Goal: Check status: Check status

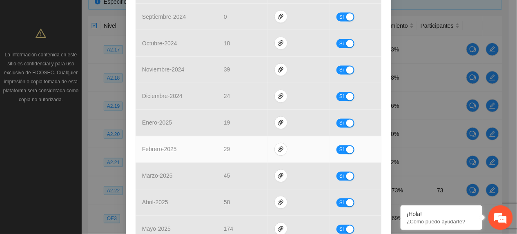
scroll to position [443, 0]
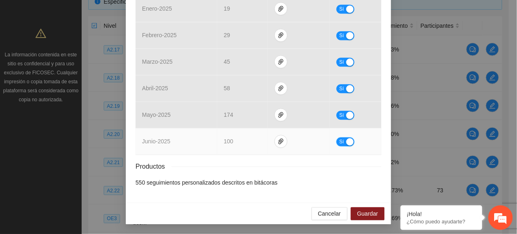
click at [337, 143] on button "Sí" at bounding box center [346, 141] width 18 height 9
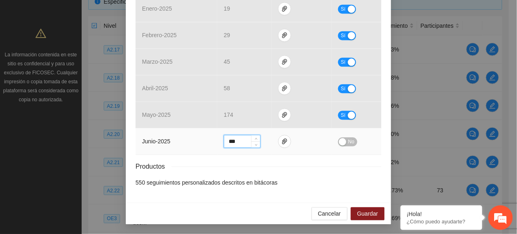
drag, startPoint x: 232, startPoint y: 140, endPoint x: -3, endPoint y: 122, distance: 236.0
type input "*"
type input "***"
click at [348, 140] on span "No" at bounding box center [351, 141] width 6 height 9
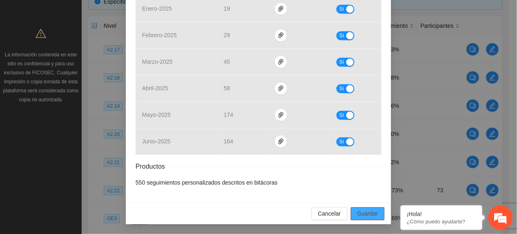
click at [369, 214] on span "Guardar" at bounding box center [367, 213] width 21 height 9
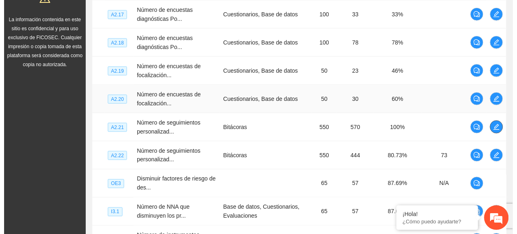
scroll to position [242, 0]
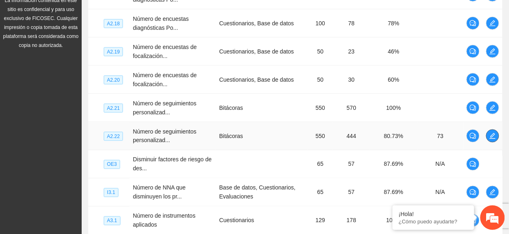
click at [495, 136] on icon "edit" at bounding box center [492, 136] width 7 height 7
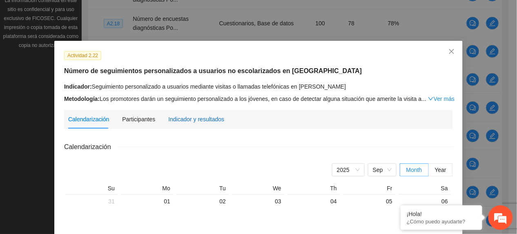
click at [200, 121] on div "Indicador y resultados" at bounding box center [196, 119] width 56 height 9
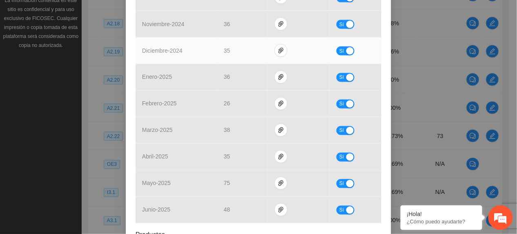
scroll to position [380, 0]
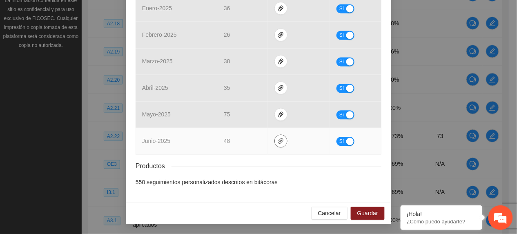
click at [275, 144] on span "paper-clip" at bounding box center [281, 141] width 12 height 7
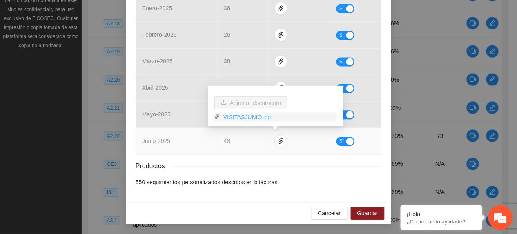
click at [249, 119] on link "VISITASJUNIO.zip" at bounding box center [278, 117] width 117 height 9
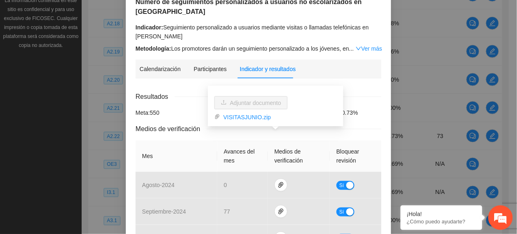
scroll to position [53, 0]
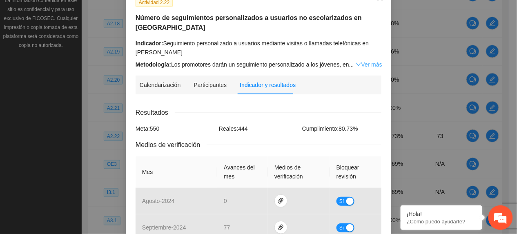
click at [363, 61] on link "Ver más" at bounding box center [369, 64] width 27 height 7
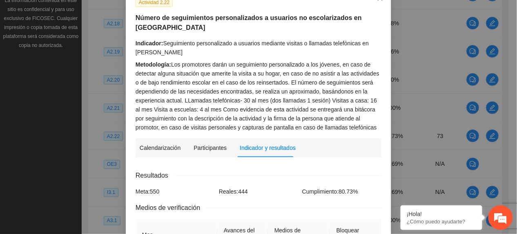
drag, startPoint x: 123, startPoint y: 85, endPoint x: 169, endPoint y: 94, distance: 46.5
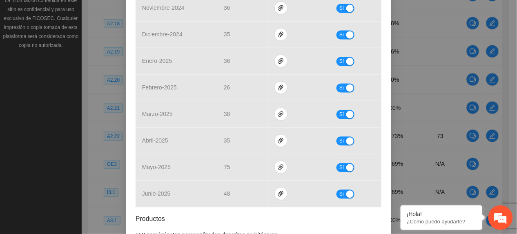
scroll to position [443, 0]
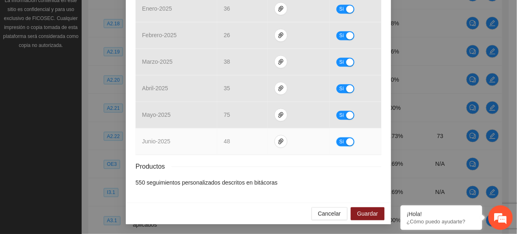
drag, startPoint x: 335, startPoint y: 140, endPoint x: 305, endPoint y: 146, distance: 30.1
click at [339, 140] on span "Sí" at bounding box center [341, 141] width 5 height 9
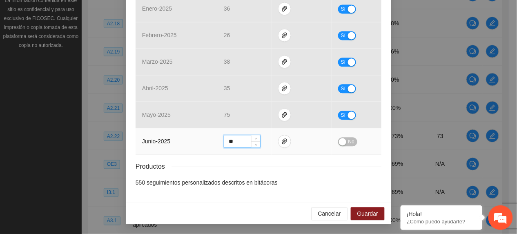
drag, startPoint x: 229, startPoint y: 140, endPoint x: 135, endPoint y: 134, distance: 94.2
click at [139, 136] on tr "junio - 2025 ** No" at bounding box center [259, 141] width 246 height 27
type input "**"
drag, startPoint x: 345, startPoint y: 138, endPoint x: 350, endPoint y: 154, distance: 16.5
click at [348, 141] on span "No" at bounding box center [351, 141] width 6 height 9
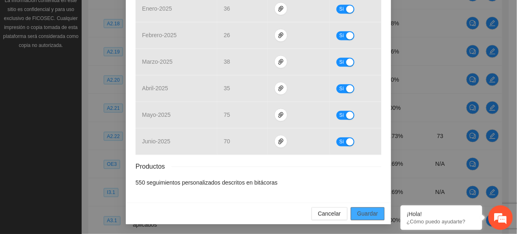
drag, startPoint x: 362, startPoint y: 216, endPoint x: 359, endPoint y: 211, distance: 5.6
click at [362, 215] on span "Guardar" at bounding box center [367, 213] width 21 height 9
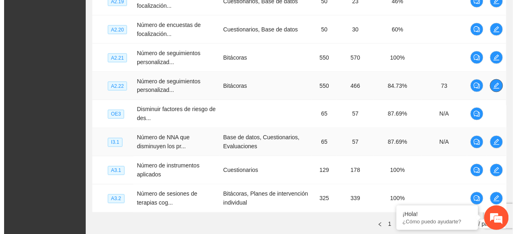
scroll to position [351, 0]
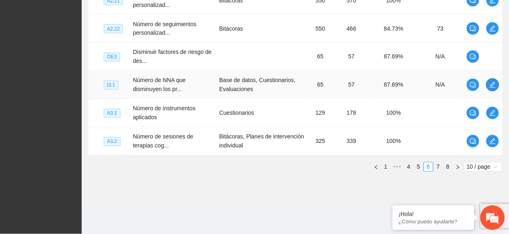
click at [494, 84] on icon "edit" at bounding box center [492, 85] width 7 height 7
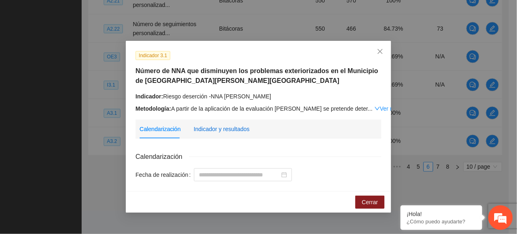
click at [217, 129] on div "Indicador y resultados" at bounding box center [222, 129] width 56 height 9
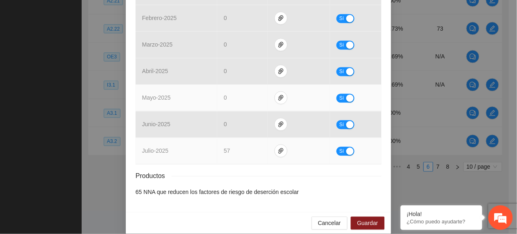
scroll to position [397, 0]
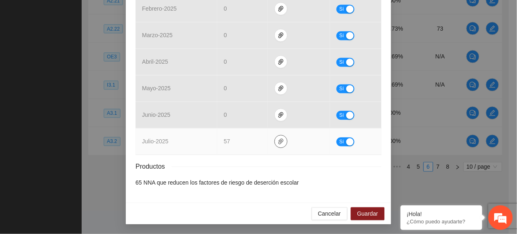
click at [280, 144] on span "paper-clip" at bounding box center [281, 141] width 12 height 7
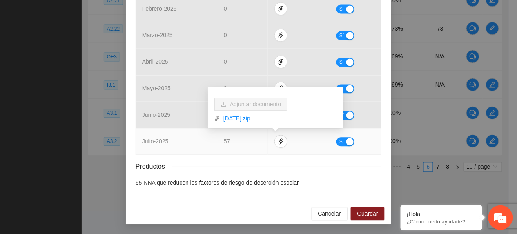
drag, startPoint x: 249, startPoint y: 120, endPoint x: 303, endPoint y: 128, distance: 54.9
click at [249, 119] on link "JULIO2025.zip" at bounding box center [278, 118] width 117 height 9
click at [339, 143] on span "Sí" at bounding box center [341, 141] width 5 height 9
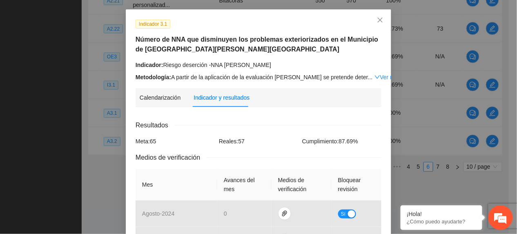
scroll to position [0, 0]
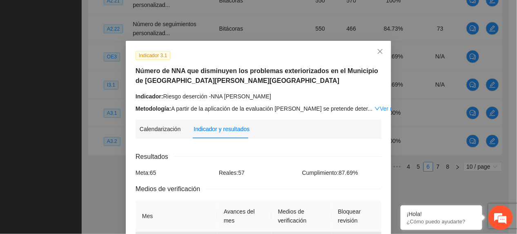
click at [363, 105] on div "Metodología: A partir de la aplicación de la evaluación del SENA se pretende de…" at bounding box center [259, 108] width 246 height 9
click at [374, 105] on link "Ver más" at bounding box center [387, 108] width 27 height 7
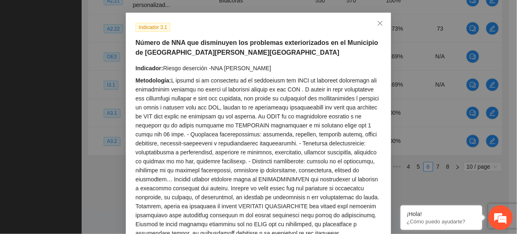
scroll to position [54, 0]
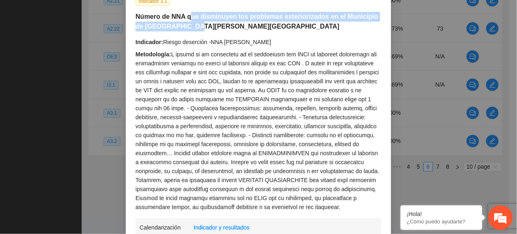
drag, startPoint x: 188, startPoint y: 17, endPoint x: 229, endPoint y: 27, distance: 42.0
click at [229, 27] on h5 "Número de NNA que disminuyen los problemas exteriorizados en el Municipio de Aq…" at bounding box center [259, 22] width 246 height 20
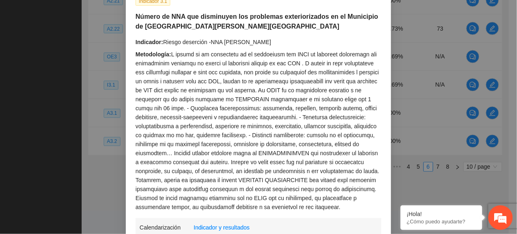
click at [306, 172] on div "Metodología:" at bounding box center [259, 131] width 246 height 162
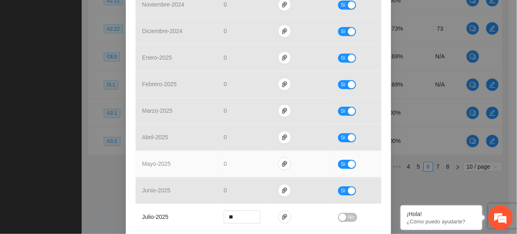
scroll to position [490, 0]
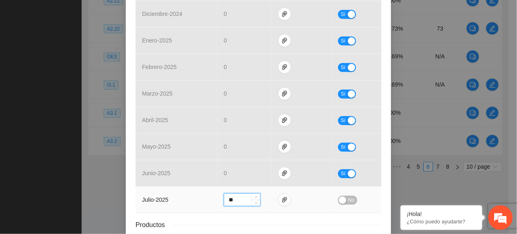
drag, startPoint x: 210, startPoint y: 206, endPoint x: 195, endPoint y: 203, distance: 15.2
click at [200, 205] on tr "julio - 2025 ** No" at bounding box center [259, 200] width 246 height 27
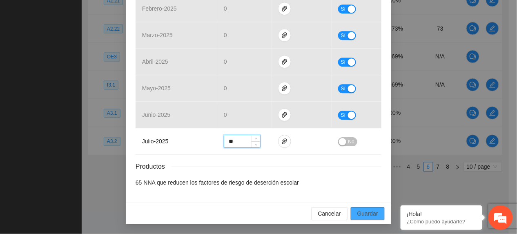
type input "**"
click at [372, 212] on span "Guardar" at bounding box center [367, 213] width 21 height 9
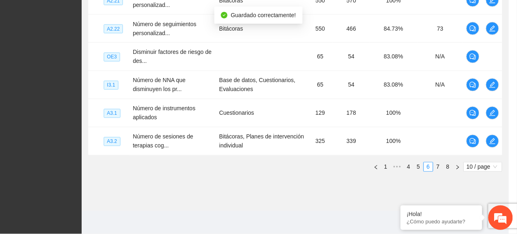
scroll to position [510, 0]
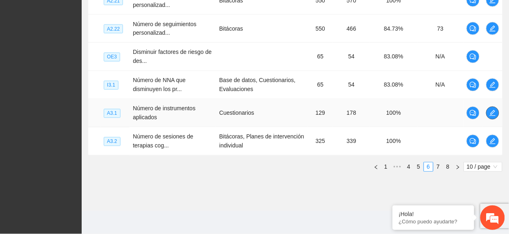
click at [494, 115] on icon "edit" at bounding box center [492, 113] width 7 height 7
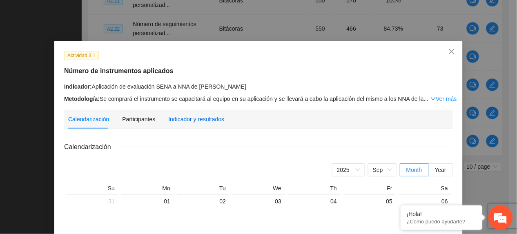
click at [206, 115] on div "Indicador y resultados" at bounding box center [196, 119] width 56 height 9
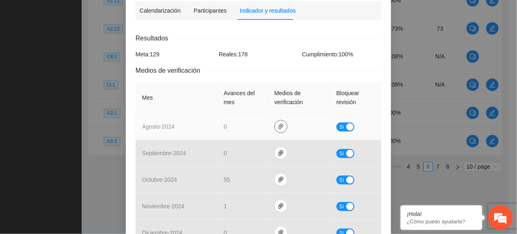
scroll to position [0, 0]
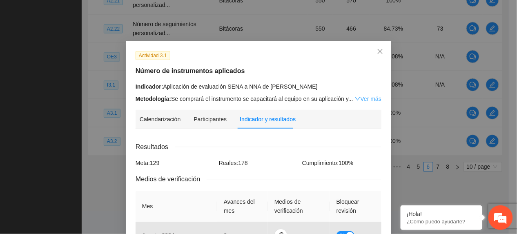
click at [372, 96] on link "Ver más" at bounding box center [368, 99] width 27 height 7
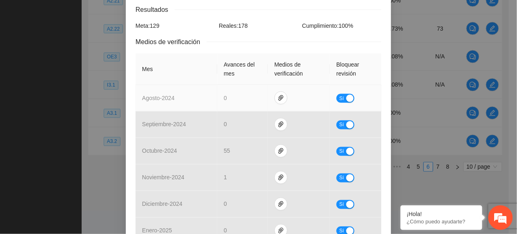
scroll to position [523, 0]
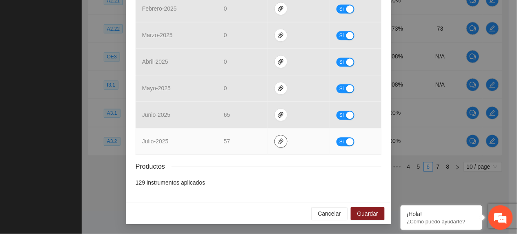
click at [279, 138] on span "paper-clip" at bounding box center [281, 141] width 12 height 7
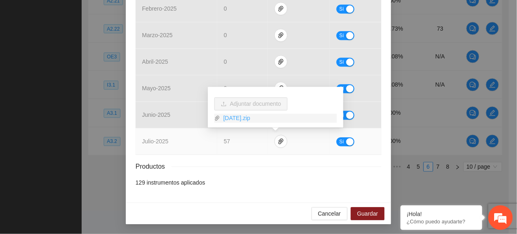
click at [242, 114] on link "JULIO2025.zip" at bounding box center [278, 118] width 117 height 9
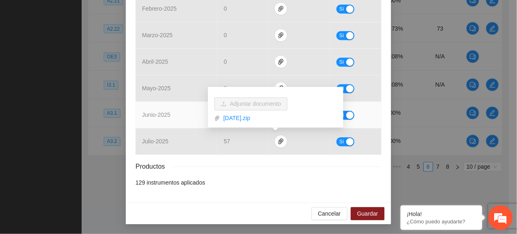
click at [176, 114] on td "junio - 2025" at bounding box center [177, 115] width 82 height 27
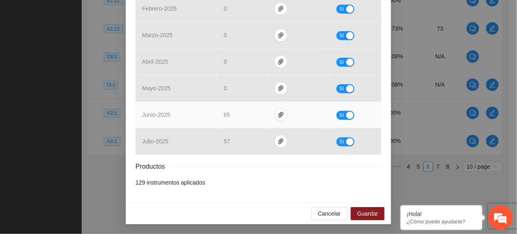
click at [227, 118] on td "65" at bounding box center [242, 115] width 51 height 27
click at [279, 112] on icon "paper-clip" at bounding box center [281, 115] width 5 height 6
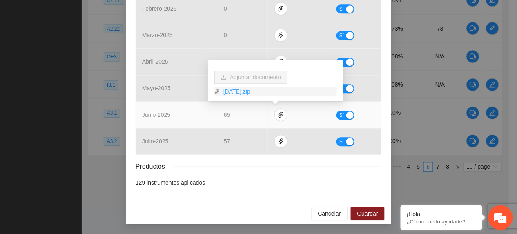
click at [252, 93] on link "Junio2025.zip" at bounding box center [278, 91] width 117 height 9
click at [167, 107] on td "junio - 2025" at bounding box center [177, 115] width 82 height 27
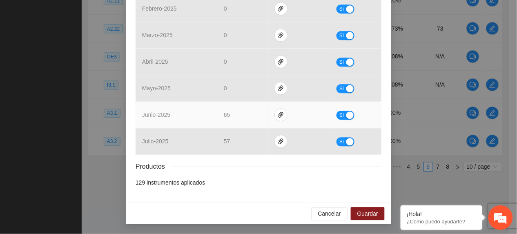
click at [339, 113] on span "Sí" at bounding box center [341, 115] width 5 height 9
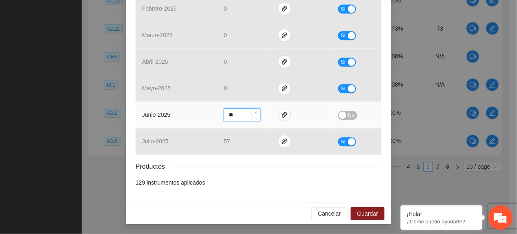
drag, startPoint x: 243, startPoint y: 116, endPoint x: 178, endPoint y: 117, distance: 64.9
click at [179, 117] on tr "junio - 2025 ** No" at bounding box center [259, 115] width 246 height 27
type input "*"
click at [348, 114] on span "No" at bounding box center [351, 115] width 6 height 9
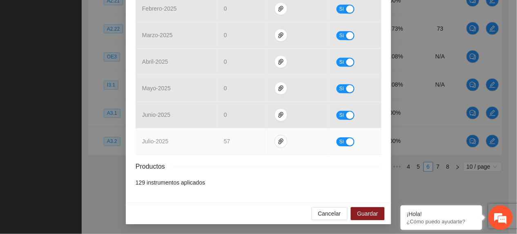
click at [339, 142] on span "Sí" at bounding box center [341, 141] width 5 height 9
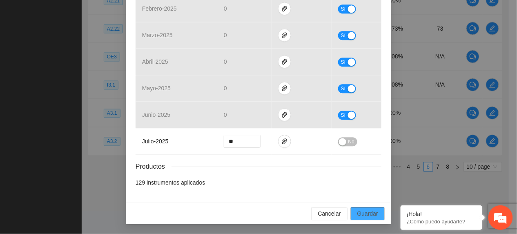
click at [352, 211] on button "Guardar" at bounding box center [368, 213] width 34 height 13
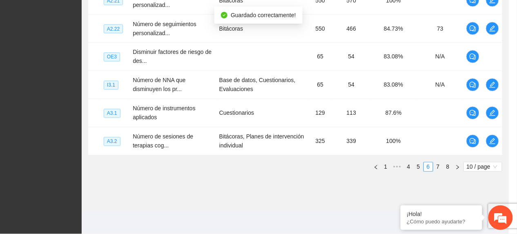
scroll to position [482, 0]
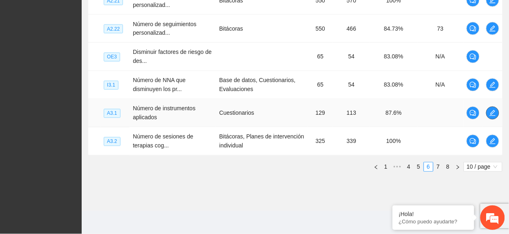
click at [490, 110] on icon "edit" at bounding box center [492, 113] width 7 height 7
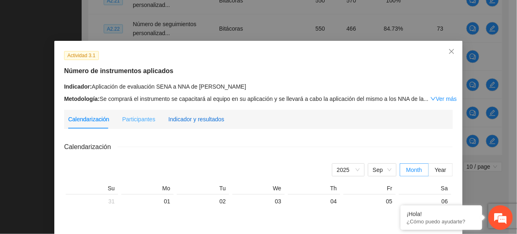
drag, startPoint x: 211, startPoint y: 116, endPoint x: 221, endPoint y: 121, distance: 11.0
click at [211, 116] on div "Indicador y resultados" at bounding box center [196, 119] width 56 height 9
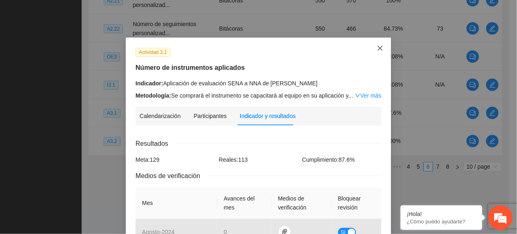
scroll to position [0, 0]
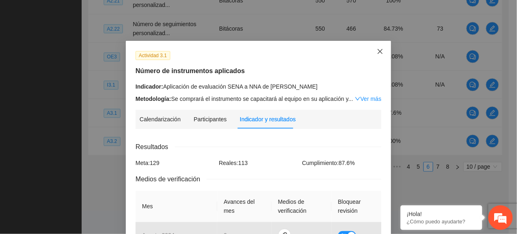
drag, startPoint x: 373, startPoint y: 52, endPoint x: 371, endPoint y: 60, distance: 8.4
click at [377, 53] on icon "close" at bounding box center [380, 51] width 7 height 7
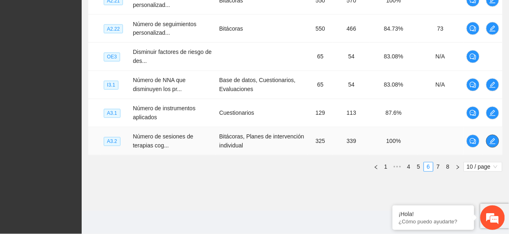
click at [489, 141] on icon "edit" at bounding box center [492, 141] width 7 height 7
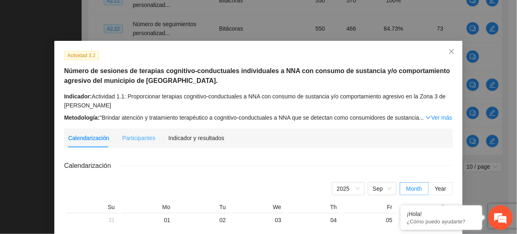
click at [216, 144] on div "Indicador y resultados" at bounding box center [196, 138] width 56 height 19
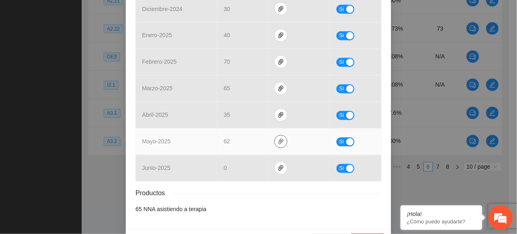
scroll to position [380, 0]
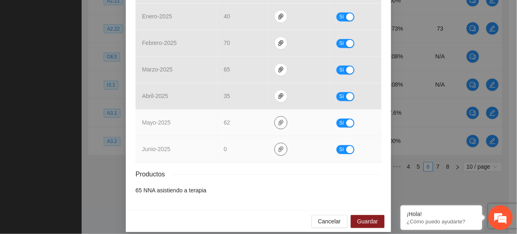
drag, startPoint x: 278, startPoint y: 115, endPoint x: 279, endPoint y: 135, distance: 19.7
click at [278, 120] on icon "paper-clip" at bounding box center [281, 123] width 7 height 7
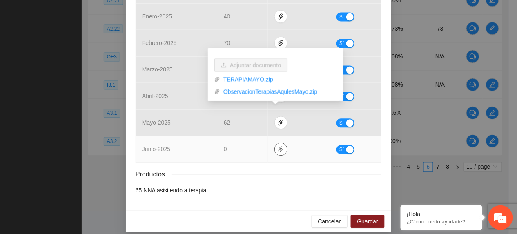
click at [276, 146] on button "button" at bounding box center [280, 149] width 13 height 13
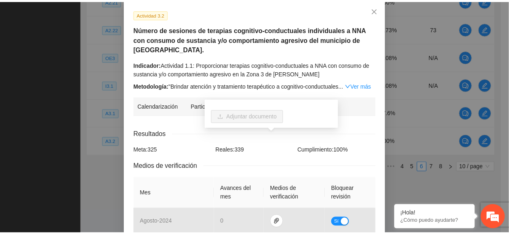
scroll to position [0, 0]
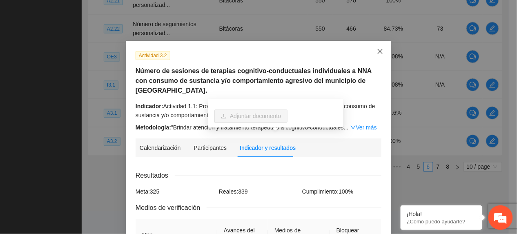
click at [378, 49] on icon "close" at bounding box center [380, 51] width 7 height 7
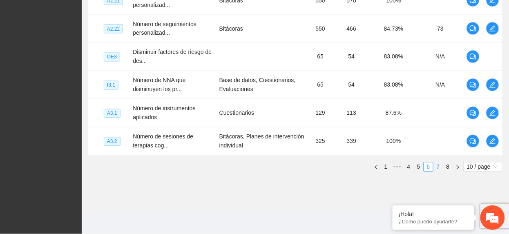
click at [436, 169] on link "7" at bounding box center [438, 167] width 9 height 9
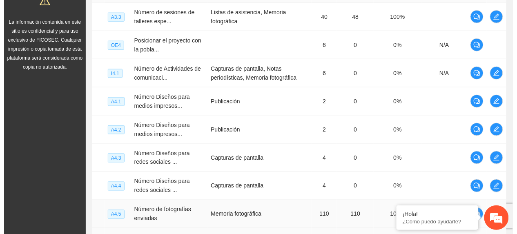
scroll to position [188, 0]
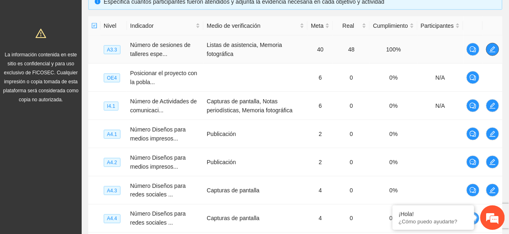
click at [497, 51] on span "edit" at bounding box center [492, 49] width 12 height 7
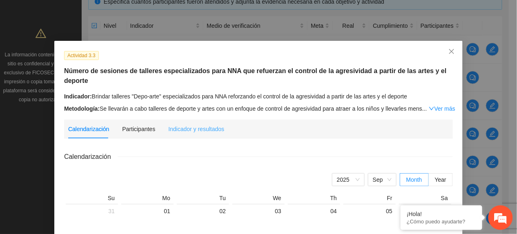
click at [177, 135] on div "Indicador y resultados" at bounding box center [196, 129] width 56 height 19
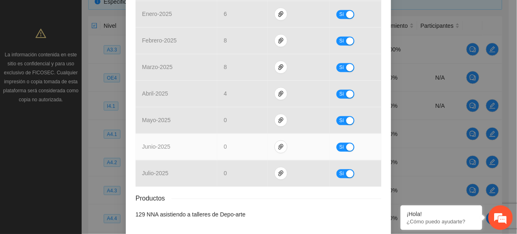
scroll to position [407, 0]
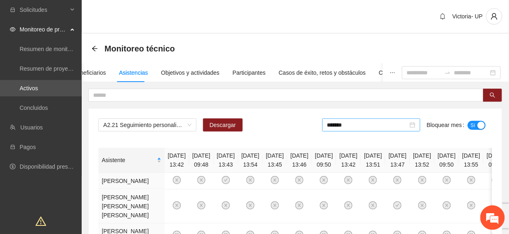
drag, startPoint x: 395, startPoint y: 125, endPoint x: 396, endPoint y: 132, distance: 7.1
click at [395, 126] on input "*******" at bounding box center [367, 124] width 81 height 9
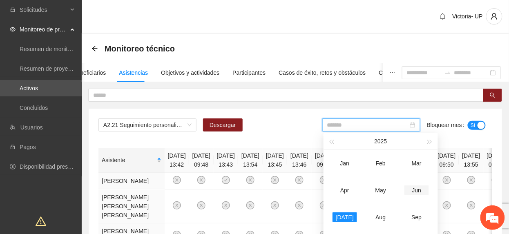
click at [417, 196] on td "Jun" at bounding box center [417, 190] width 36 height 27
type input "*******"
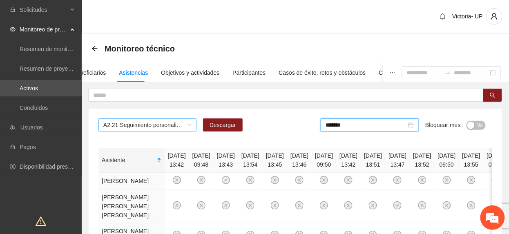
click at [175, 127] on span "A2.21 Seguimiento personalizado a beneficiarios mediante visitas o llamadas tel…" at bounding box center [147, 125] width 88 height 12
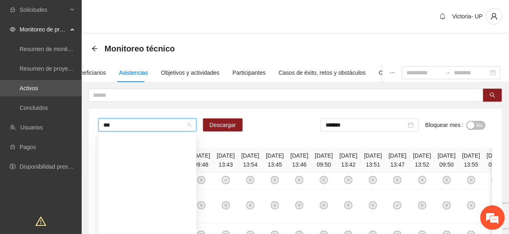
type input "****"
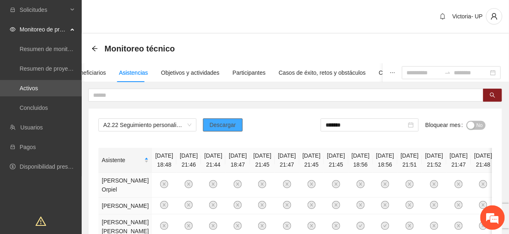
click at [233, 125] on span "Descargar" at bounding box center [223, 124] width 27 height 9
click at [474, 127] on button "No" at bounding box center [475, 125] width 19 height 9
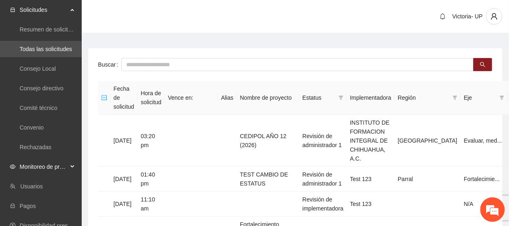
click at [37, 171] on span "Monitoreo de proyectos" at bounding box center [44, 166] width 48 height 16
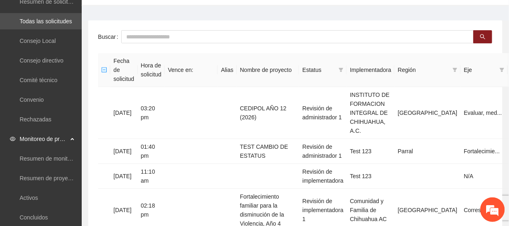
scroll to position [54, 0]
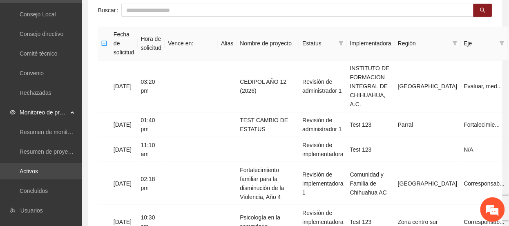
click at [23, 168] on link "Activos" at bounding box center [29, 171] width 18 height 7
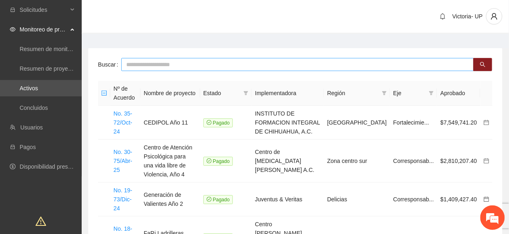
click at [373, 65] on input "text" at bounding box center [297, 64] width 352 height 13
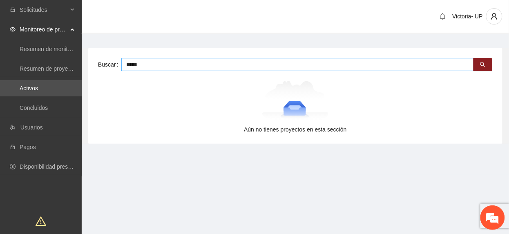
type input "*****"
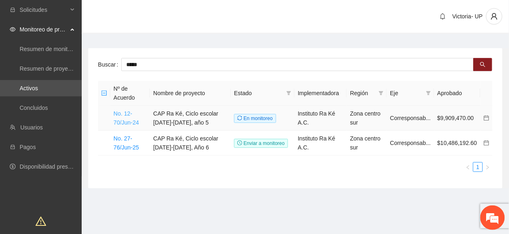
click at [132, 120] on link "No. 12-70/Jun-24" at bounding box center [126, 118] width 25 height 16
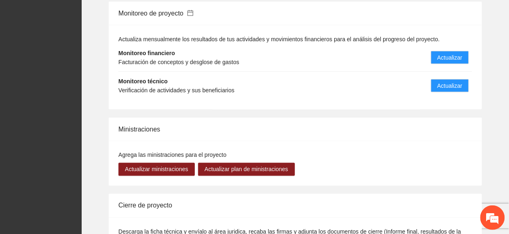
scroll to position [1089, 0]
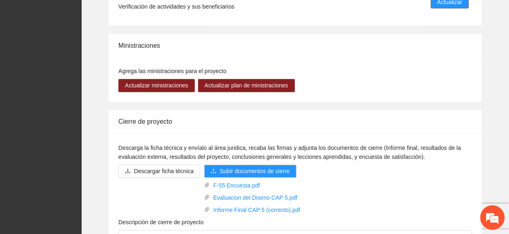
click at [445, 8] on button "Actualizar" at bounding box center [450, 2] width 38 height 13
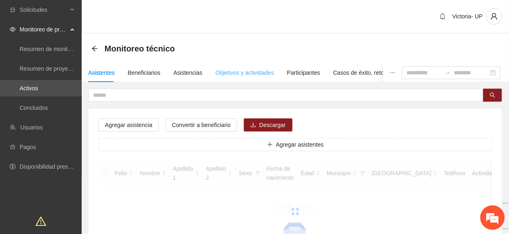
click at [239, 77] on div "Objetivos y actividades" at bounding box center [245, 72] width 58 height 19
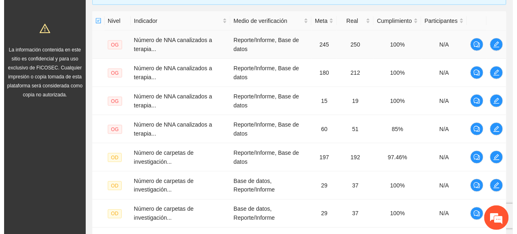
scroll to position [218, 0]
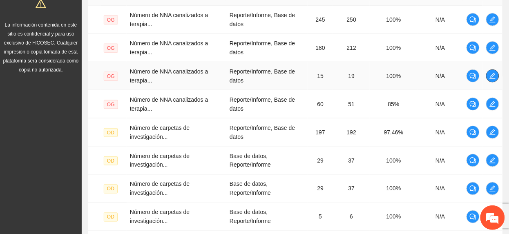
click at [493, 77] on icon "edit" at bounding box center [493, 76] width 6 height 6
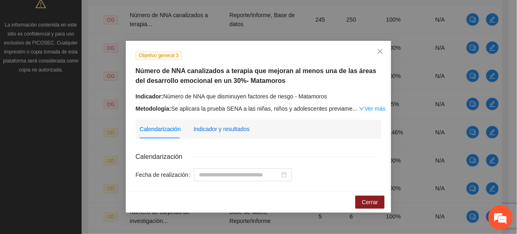
drag, startPoint x: 221, startPoint y: 131, endPoint x: 252, endPoint y: 127, distance: 32.1
click at [220, 131] on div "Indicador y resultados" at bounding box center [222, 129] width 56 height 9
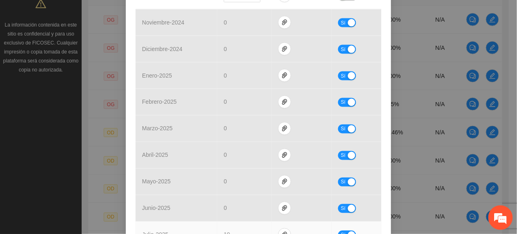
scroll to position [398, 0]
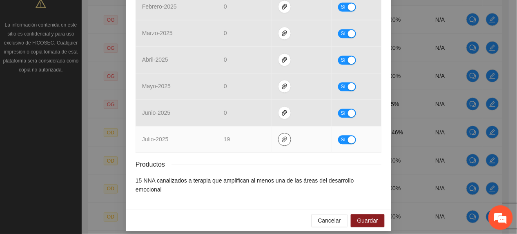
click at [283, 140] on icon "paper-clip" at bounding box center [284, 139] width 7 height 7
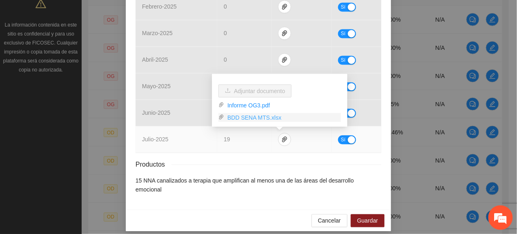
click at [255, 117] on link "BDD SENA MTS.xlsx" at bounding box center [282, 117] width 117 height 9
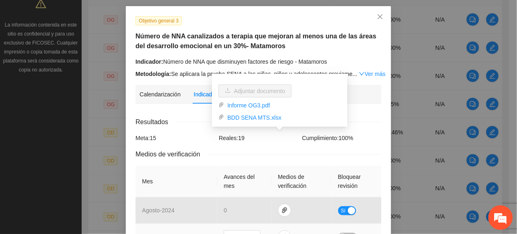
scroll to position [17, 0]
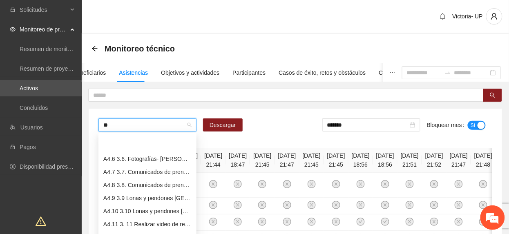
type input "***"
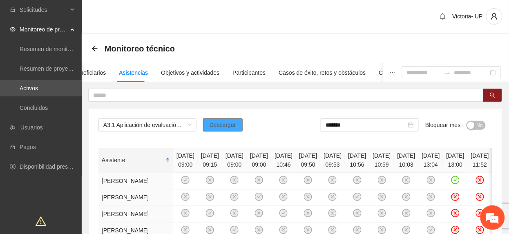
click at [219, 127] on span "Descargar" at bounding box center [223, 124] width 27 height 9
click at [137, 121] on span "A3.1 Aplicación de evaluación SENA a NNA de [PERSON_NAME]" at bounding box center [147, 125] width 88 height 12
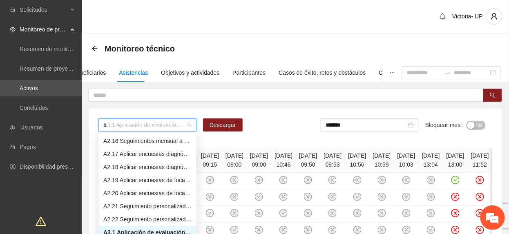
scroll to position [118, 0]
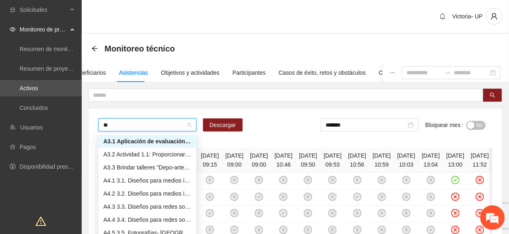
type input "***"
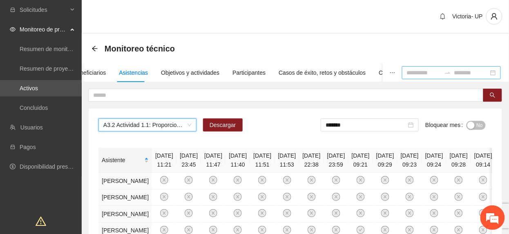
click at [407, 74] on input at bounding box center [424, 72] width 34 height 9
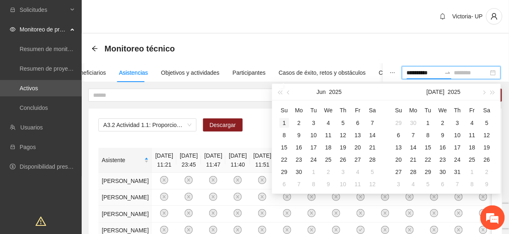
type input "**********"
drag, startPoint x: 285, startPoint y: 121, endPoint x: 288, endPoint y: 126, distance: 5.8
click at [285, 123] on div "1" at bounding box center [284, 123] width 10 height 10
type input "**********"
click at [301, 171] on div "30" at bounding box center [299, 172] width 10 height 10
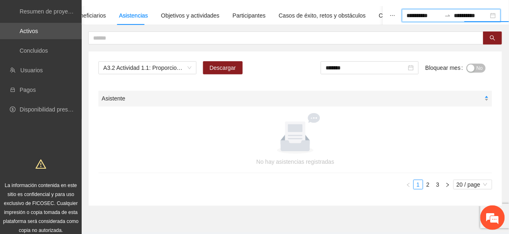
scroll to position [79, 0]
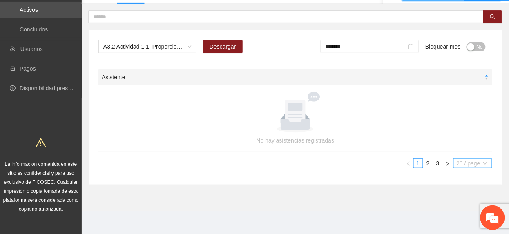
click at [458, 164] on span "20 / page" at bounding box center [473, 163] width 32 height 9
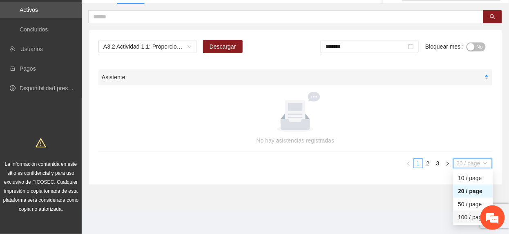
click at [466, 213] on div "100 / page" at bounding box center [473, 217] width 30 height 9
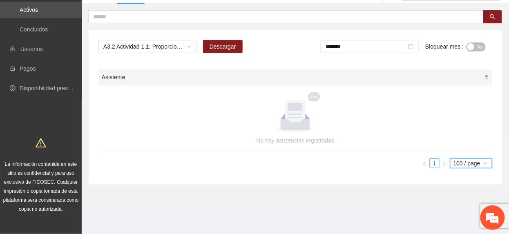
scroll to position [0, 0]
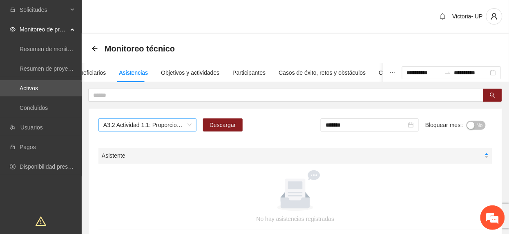
click at [132, 126] on span "A3.2 Actividad 1.1: Proporcionar terapias cognitivo-conductuales a NNA con cons…" at bounding box center [147, 125] width 88 height 12
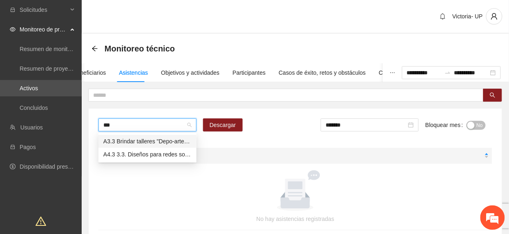
type input "****"
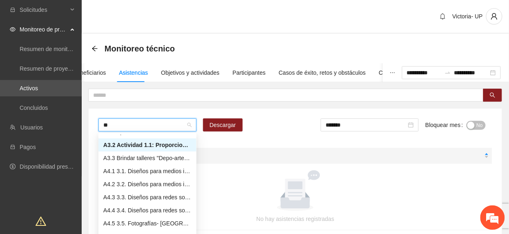
type input "***"
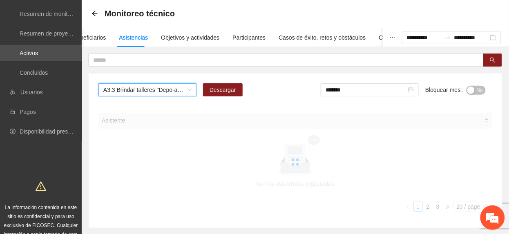
scroll to position [54, 0]
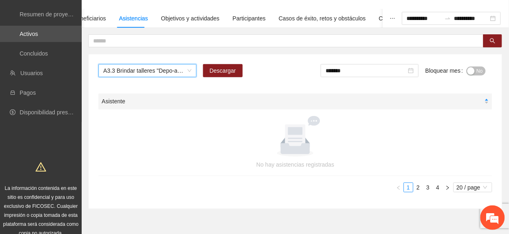
drag, startPoint x: 469, startPoint y: 188, endPoint x: 469, endPoint y: 193, distance: 4.9
click at [468, 188] on span "20 / page" at bounding box center [473, 187] width 32 height 9
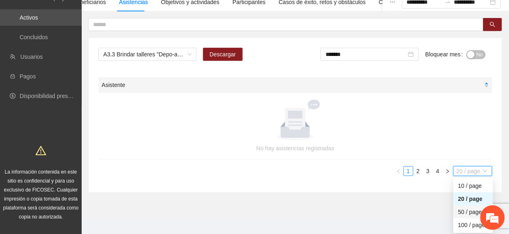
scroll to position [79, 0]
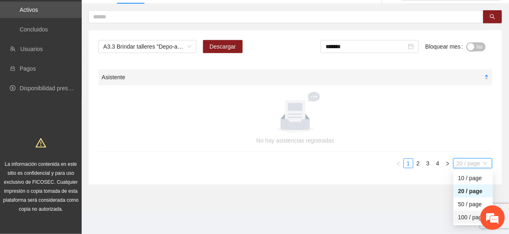
click at [464, 217] on div "100 / page" at bounding box center [473, 217] width 30 height 9
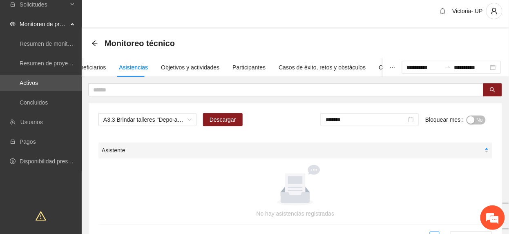
scroll to position [0, 0]
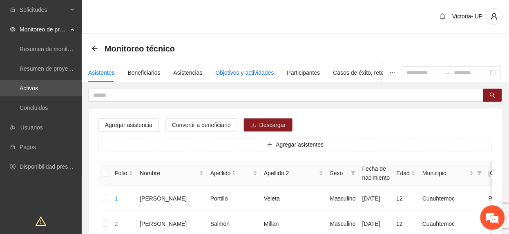
click at [225, 72] on div "Objetivos y actividades" at bounding box center [245, 72] width 58 height 9
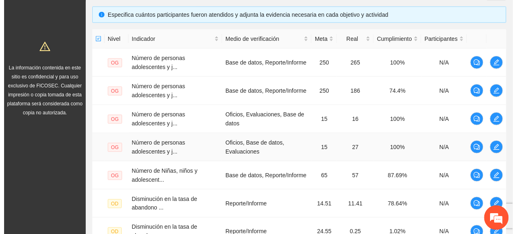
scroll to position [351, 0]
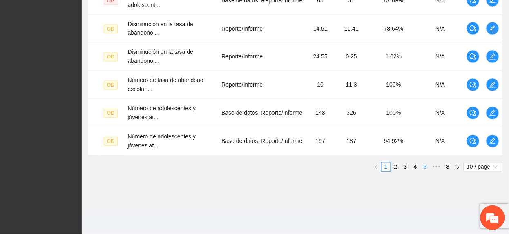
click at [425, 165] on link "5" at bounding box center [425, 167] width 9 height 9
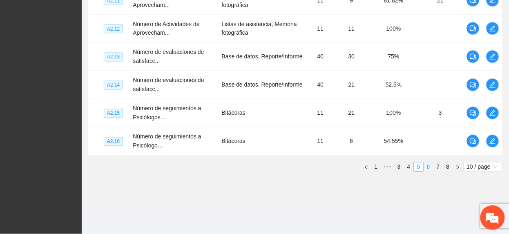
click at [429, 171] on link "6" at bounding box center [428, 167] width 9 height 9
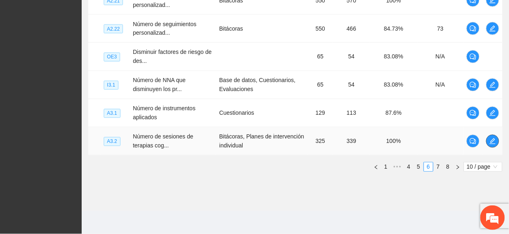
click at [489, 140] on icon "edit" at bounding box center [492, 141] width 7 height 7
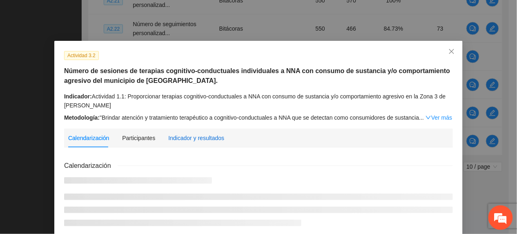
click at [190, 142] on div "Indicador y resultados" at bounding box center [196, 138] width 56 height 9
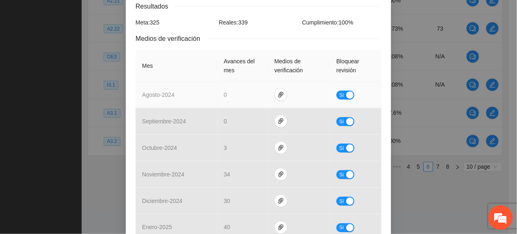
scroll to position [380, 0]
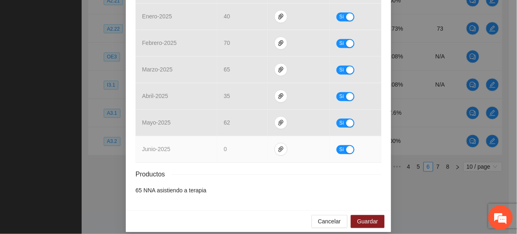
click at [339, 145] on span "Sí" at bounding box center [341, 149] width 5 height 9
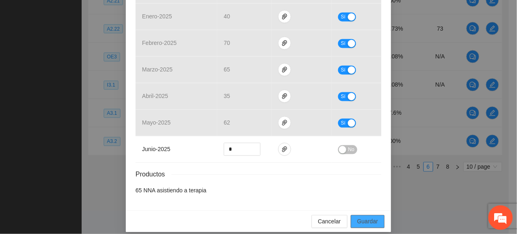
click at [370, 217] on span "Guardar" at bounding box center [367, 221] width 21 height 9
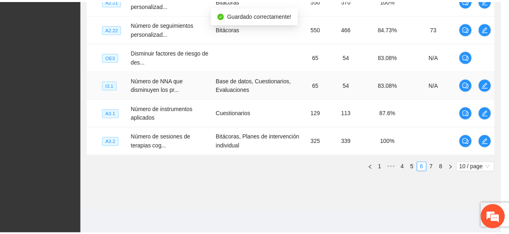
scroll to position [339, 0]
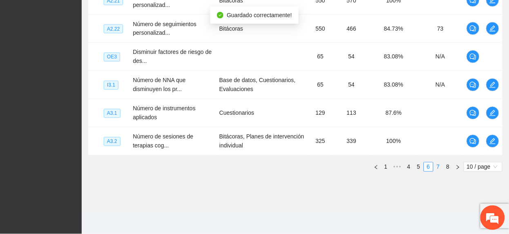
click at [436, 169] on link "7" at bounding box center [438, 167] width 9 height 9
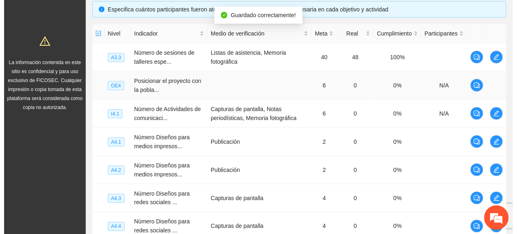
scroll to position [133, 0]
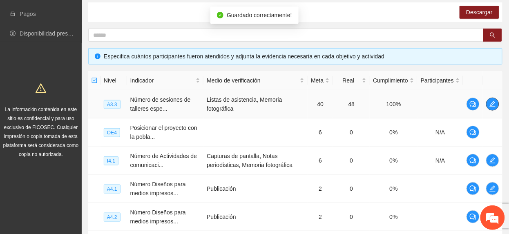
click at [491, 108] on button "button" at bounding box center [492, 104] width 13 height 13
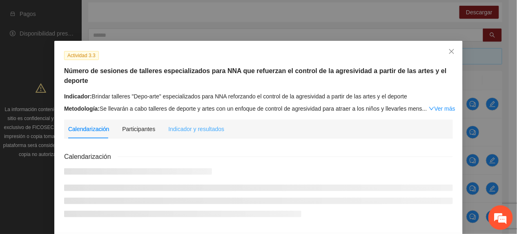
click at [205, 135] on div "Indicador y resultados" at bounding box center [196, 129] width 56 height 19
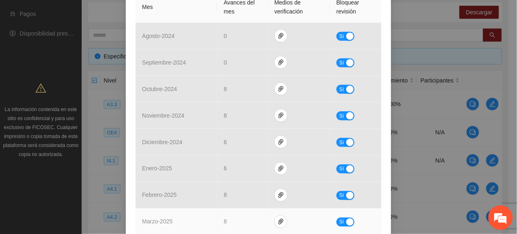
scroll to position [397, 0]
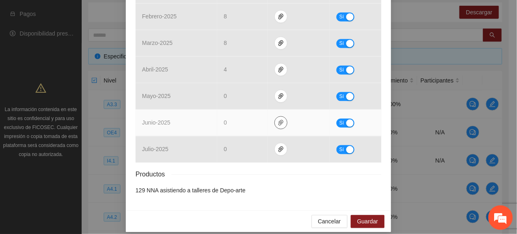
click at [279, 120] on icon "paper-clip" at bounding box center [281, 122] width 7 height 7
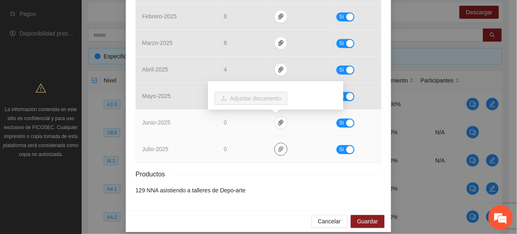
drag, startPoint x: 276, startPoint y: 151, endPoint x: 256, endPoint y: 132, distance: 26.9
click at [279, 152] on icon "paper-clip" at bounding box center [281, 149] width 5 height 6
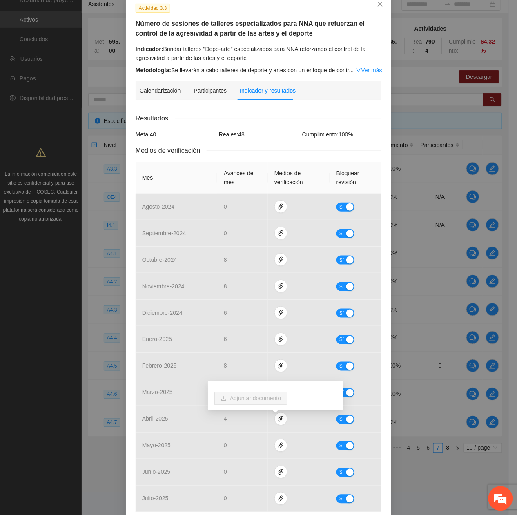
scroll to position [0, 0]
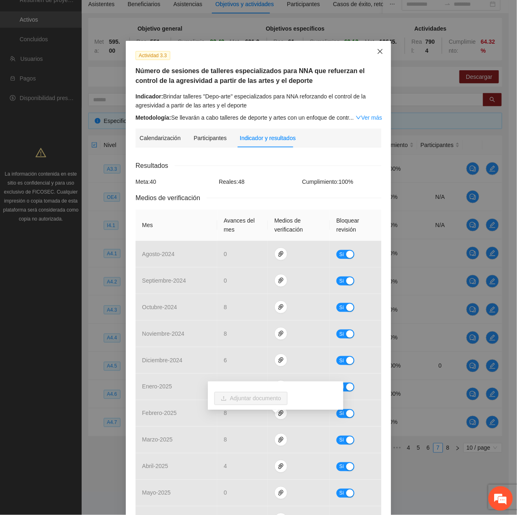
click at [377, 49] on icon "close" at bounding box center [380, 51] width 7 height 7
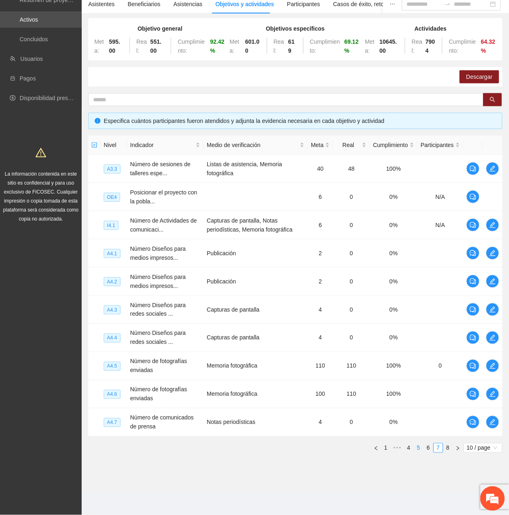
click at [416, 234] on link "5" at bounding box center [418, 448] width 9 height 9
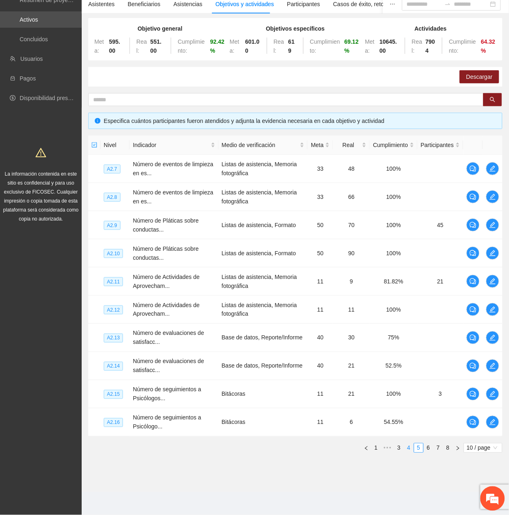
click at [410, 234] on link "4" at bounding box center [408, 448] width 9 height 9
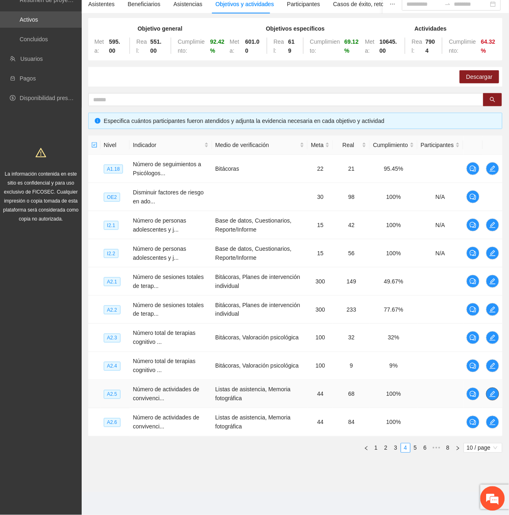
click at [495, 234] on icon "edit" at bounding box center [492, 394] width 7 height 7
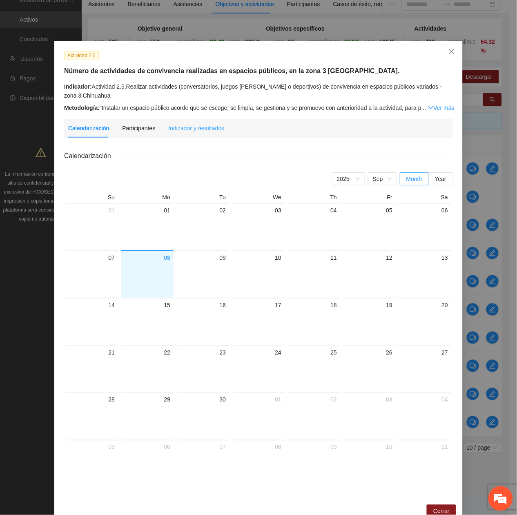
click at [201, 122] on div "Indicador y resultados" at bounding box center [196, 128] width 56 height 19
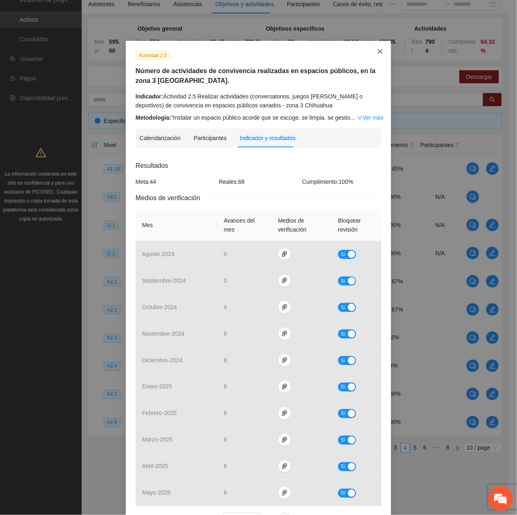
drag, startPoint x: 370, startPoint y: 51, endPoint x: 366, endPoint y: 56, distance: 5.2
click at [370, 53] on span "Close" at bounding box center [380, 52] width 22 height 22
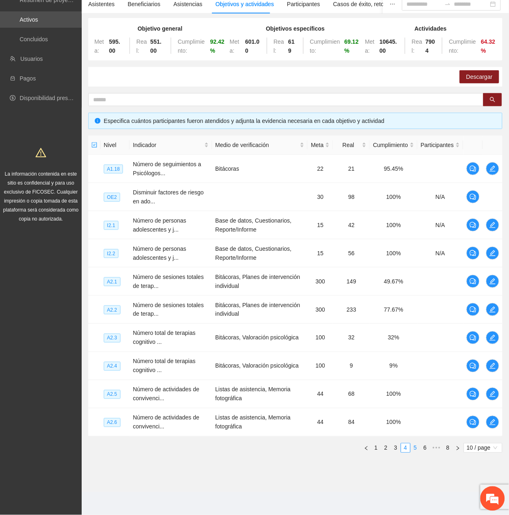
click at [414, 234] on link "5" at bounding box center [415, 448] width 9 height 9
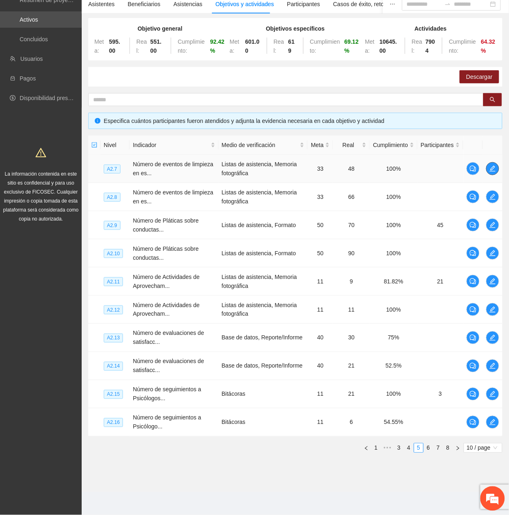
click at [491, 166] on icon "edit" at bounding box center [492, 168] width 7 height 7
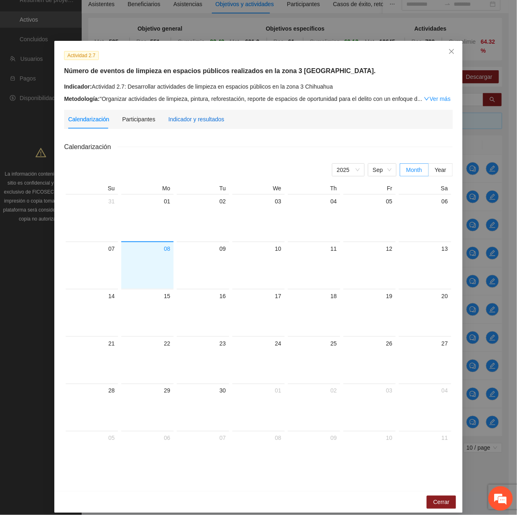
click at [191, 118] on div "Indicador y resultados" at bounding box center [196, 119] width 56 height 9
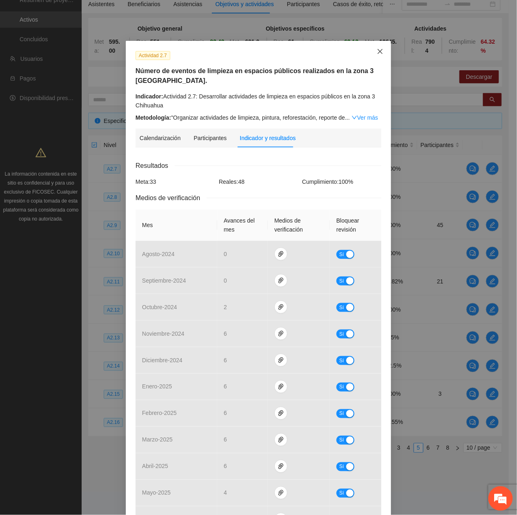
click at [379, 51] on span "Close" at bounding box center [380, 52] width 22 height 22
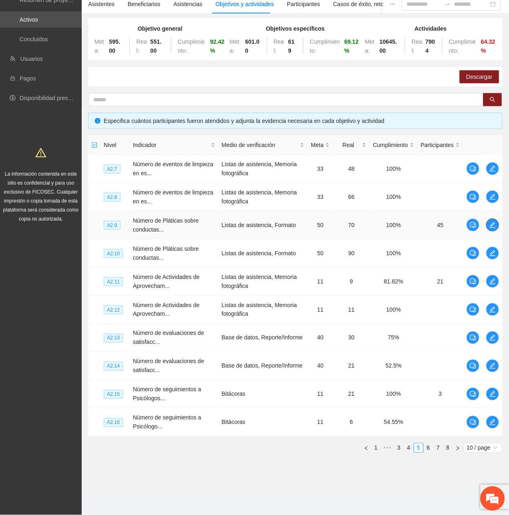
click at [495, 225] on icon "edit" at bounding box center [492, 225] width 7 height 7
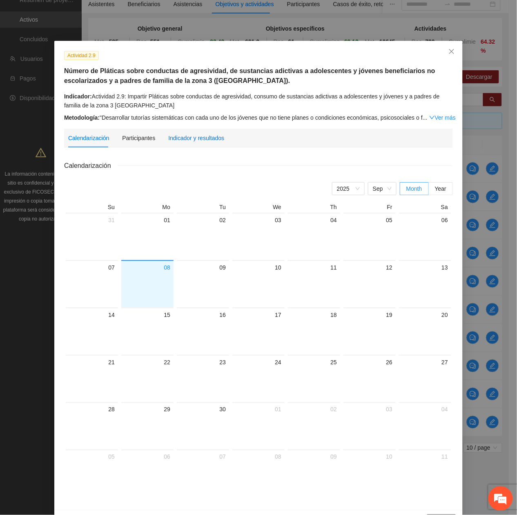
click at [206, 134] on div "Indicador y resultados" at bounding box center [196, 138] width 56 height 9
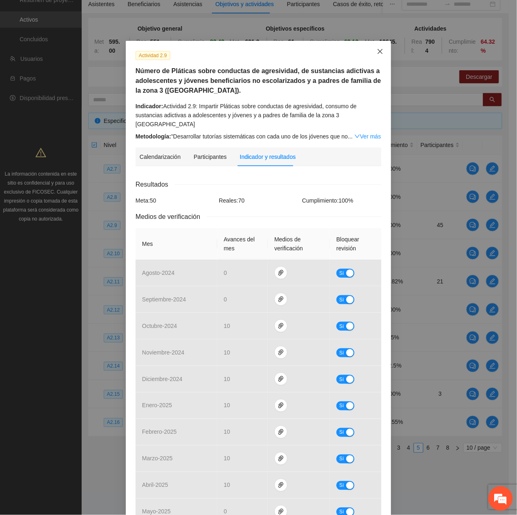
drag, startPoint x: 374, startPoint y: 47, endPoint x: 365, endPoint y: 63, distance: 18.8
click at [374, 47] on span "Close" at bounding box center [380, 52] width 22 height 22
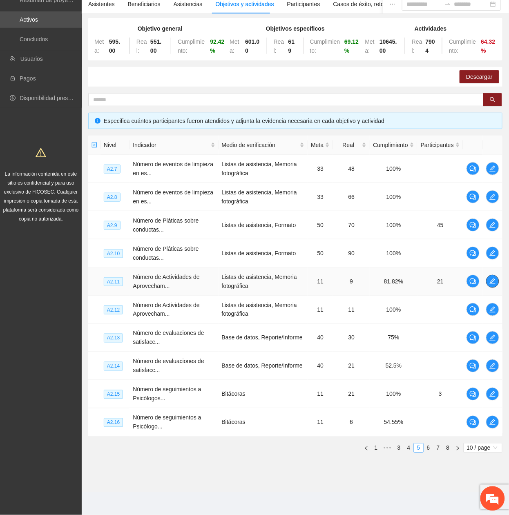
click at [493, 234] on icon "edit" at bounding box center [492, 281] width 7 height 7
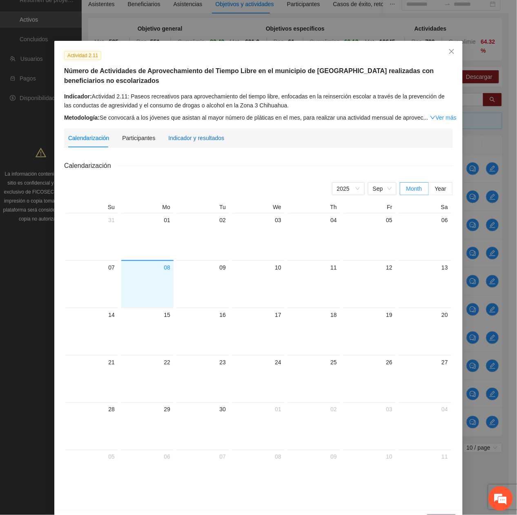
click at [212, 142] on div "Indicador y resultados" at bounding box center [196, 138] width 56 height 9
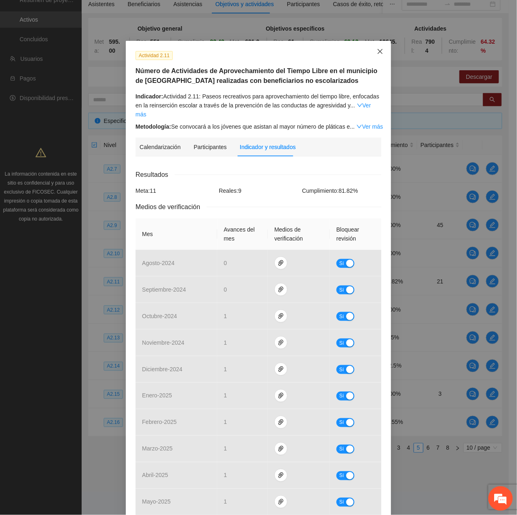
click at [377, 53] on icon "close" at bounding box center [380, 51] width 7 height 7
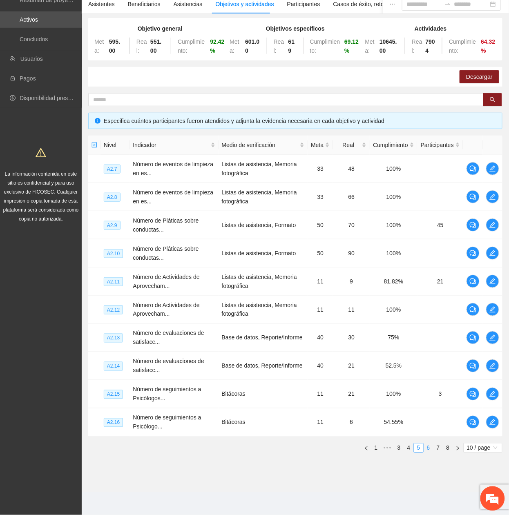
click at [425, 234] on link "6" at bounding box center [428, 448] width 9 height 9
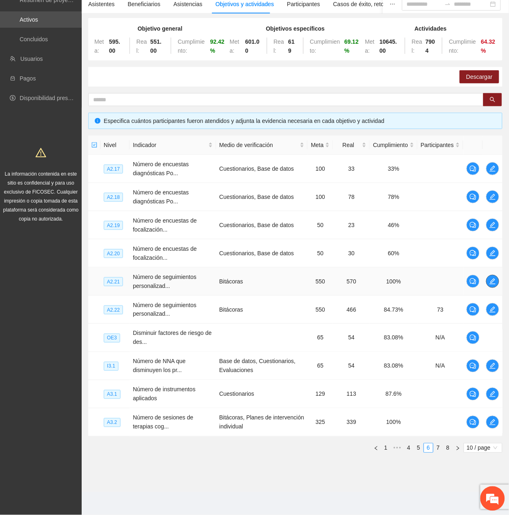
click at [497, 234] on span "edit" at bounding box center [492, 281] width 12 height 7
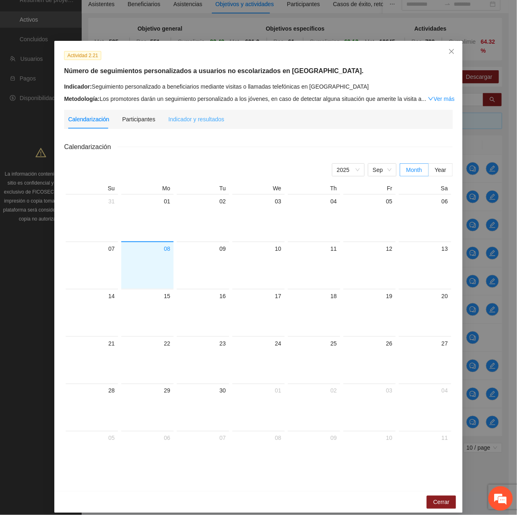
click at [174, 125] on div "Indicador y resultados" at bounding box center [196, 119] width 56 height 19
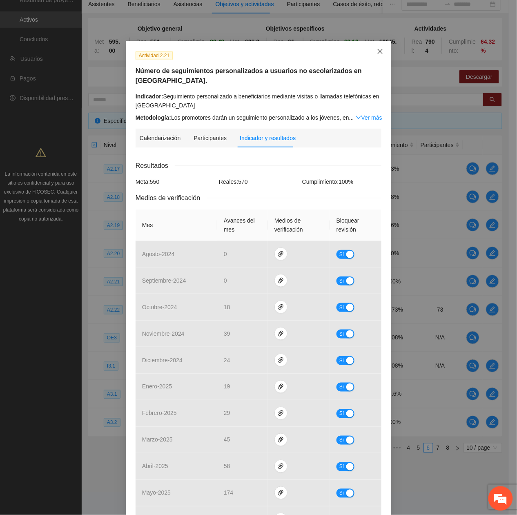
drag, startPoint x: 381, startPoint y: 51, endPoint x: 373, endPoint y: 61, distance: 13.3
click at [381, 51] on span "Close" at bounding box center [380, 52] width 22 height 22
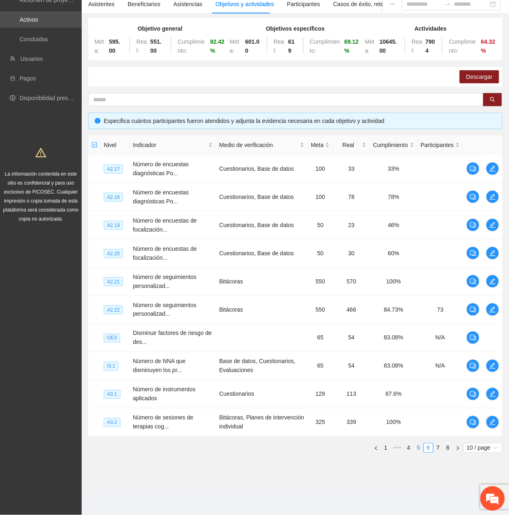
click at [417, 234] on link "5" at bounding box center [418, 448] width 9 height 9
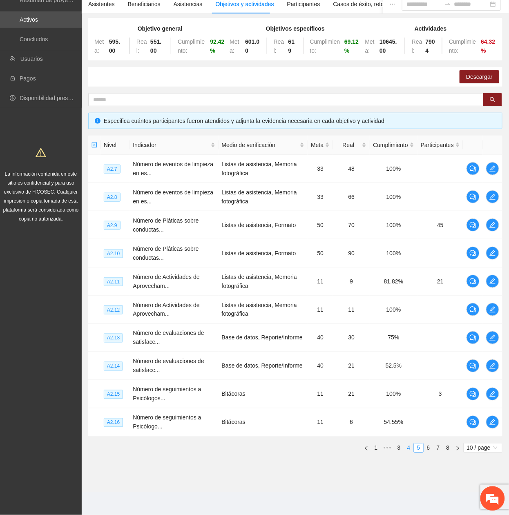
click at [408, 234] on link "4" at bounding box center [408, 448] width 9 height 9
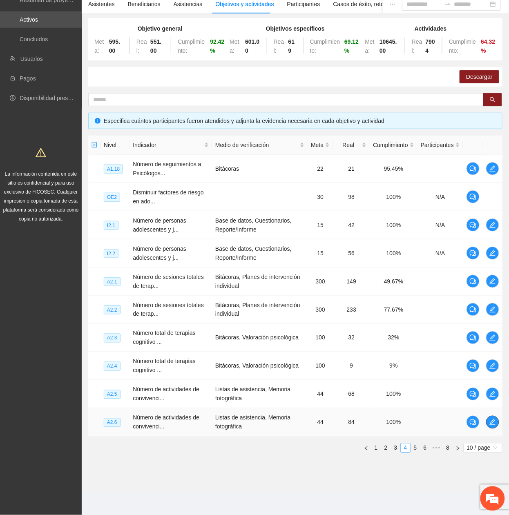
click at [491, 234] on icon "edit" at bounding box center [492, 422] width 7 height 7
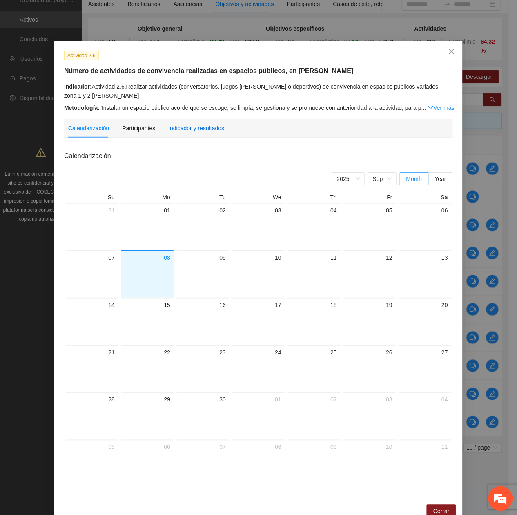
drag, startPoint x: 185, startPoint y: 123, endPoint x: 181, endPoint y: 116, distance: 8.1
click at [182, 119] on div "Indicador y resultados" at bounding box center [196, 128] width 56 height 19
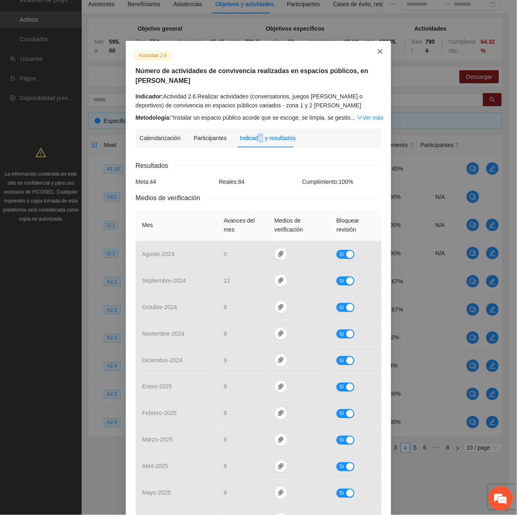
click at [369, 51] on span "Close" at bounding box center [380, 52] width 22 height 22
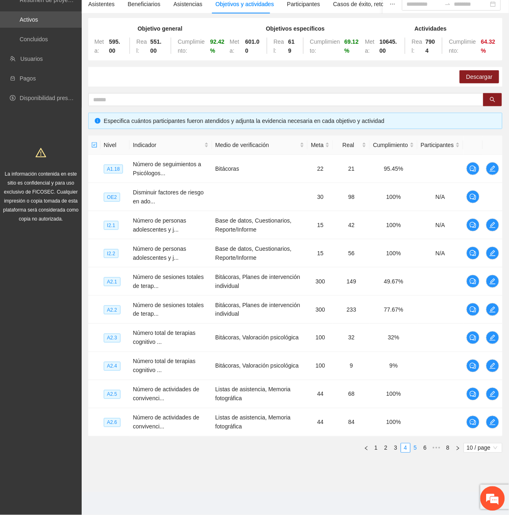
click at [414, 234] on link "5" at bounding box center [415, 448] width 9 height 9
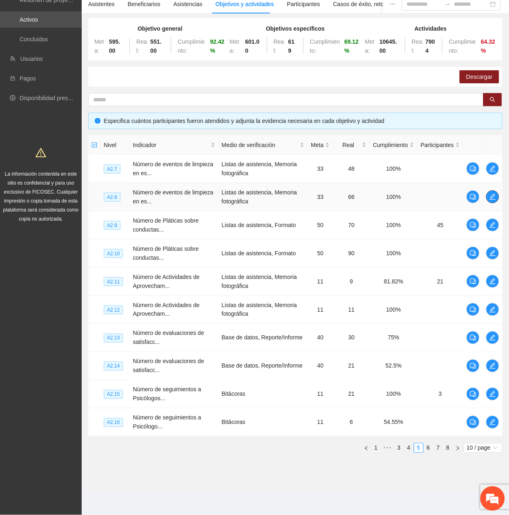
click at [487, 195] on span "edit" at bounding box center [492, 197] width 12 height 7
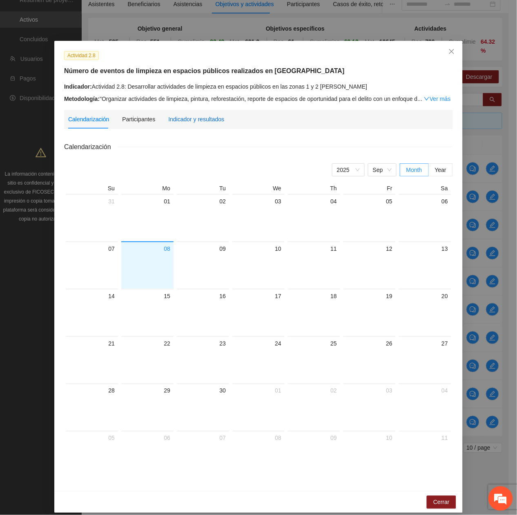
click at [175, 118] on div "Indicador y resultados" at bounding box center [196, 119] width 56 height 9
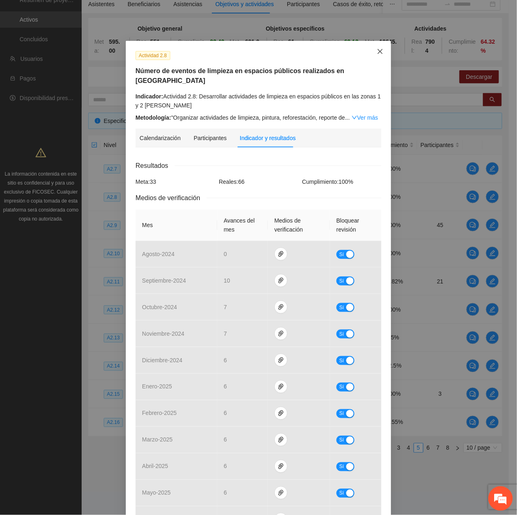
click at [378, 53] on icon "close" at bounding box center [380, 51] width 5 height 5
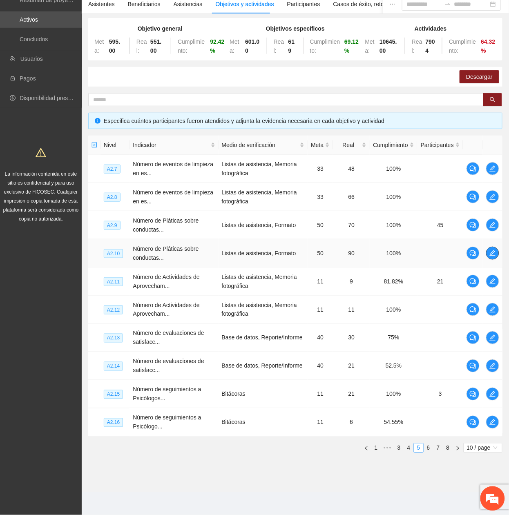
click at [487, 234] on span "edit" at bounding box center [492, 253] width 12 height 7
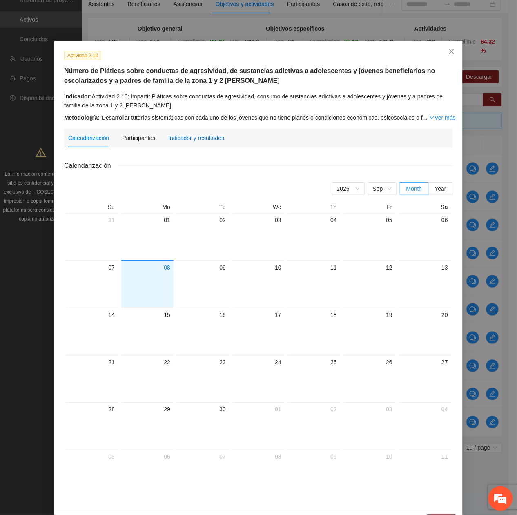
click at [206, 140] on div "Indicador y resultados" at bounding box center [196, 138] width 56 height 9
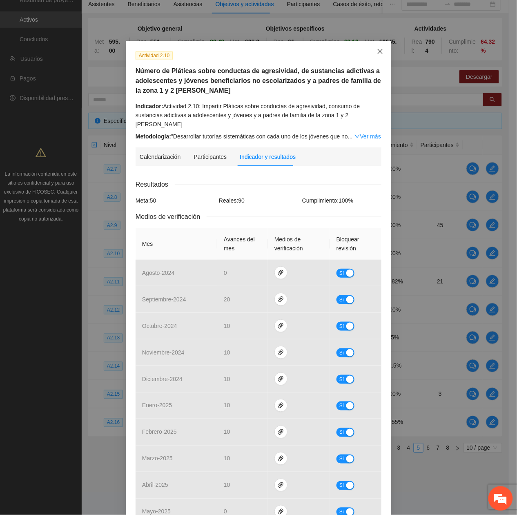
drag, startPoint x: 379, startPoint y: 55, endPoint x: 368, endPoint y: 77, distance: 24.7
click at [378, 55] on icon "close" at bounding box center [380, 51] width 7 height 7
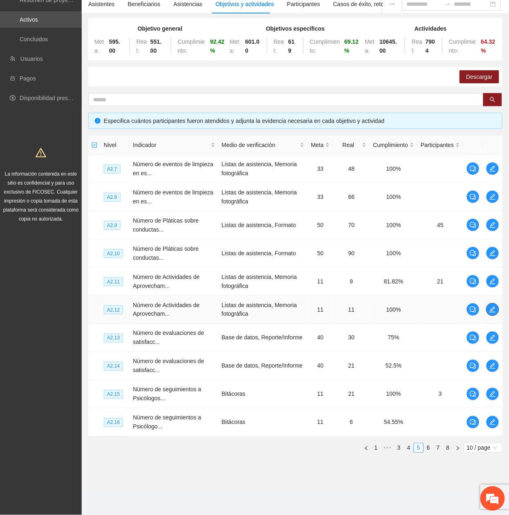
click at [497, 234] on span "edit" at bounding box center [492, 309] width 12 height 7
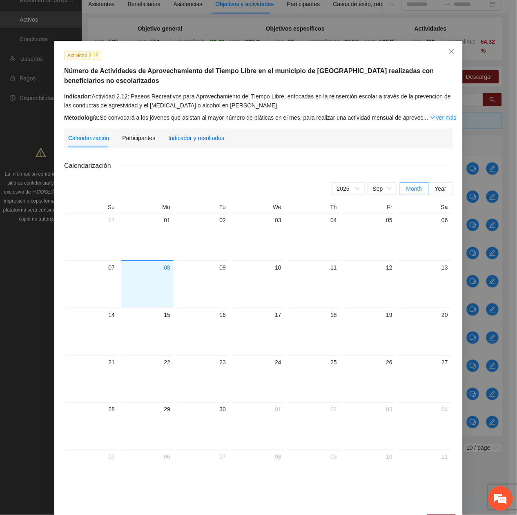
click at [175, 139] on div "Indicador y resultados" at bounding box center [196, 138] width 56 height 9
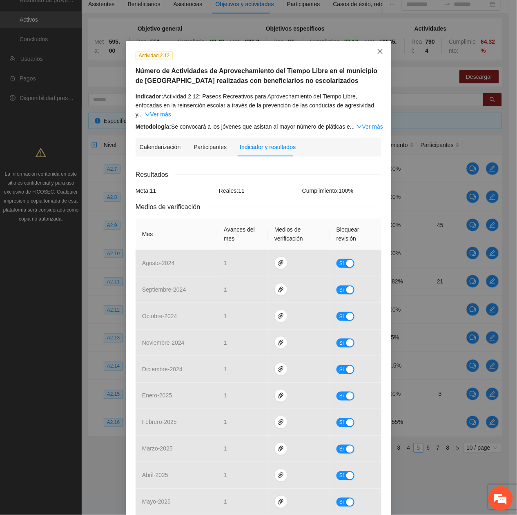
click at [377, 51] on icon "close" at bounding box center [380, 51] width 7 height 7
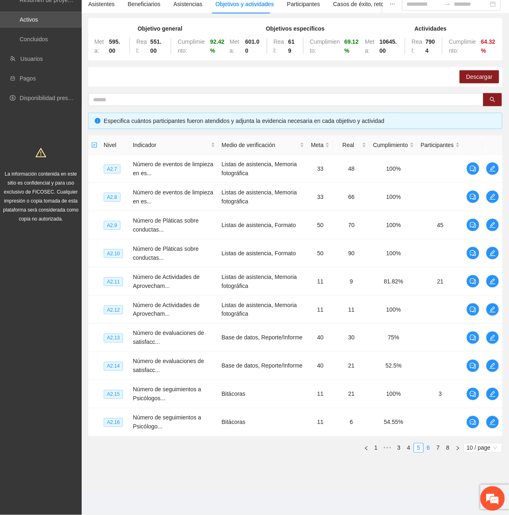
click at [424, 234] on link "6" at bounding box center [428, 448] width 9 height 9
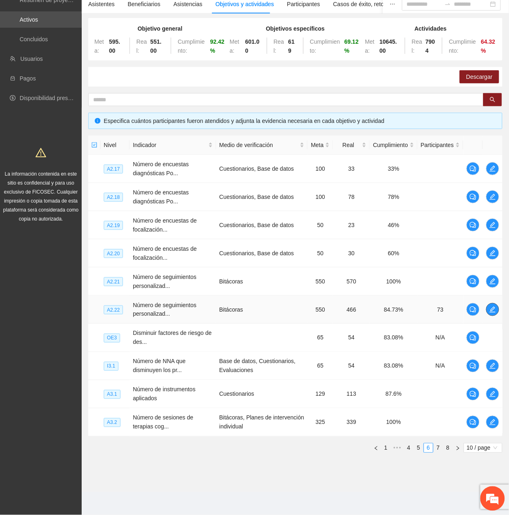
click at [493, 234] on icon "edit" at bounding box center [492, 309] width 7 height 7
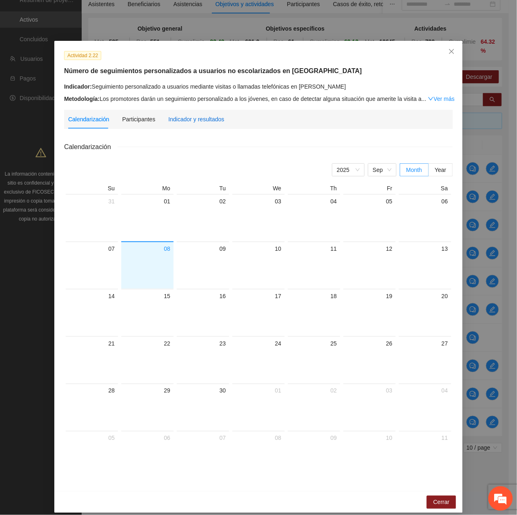
click at [200, 118] on div "Indicador y resultados" at bounding box center [196, 119] width 56 height 9
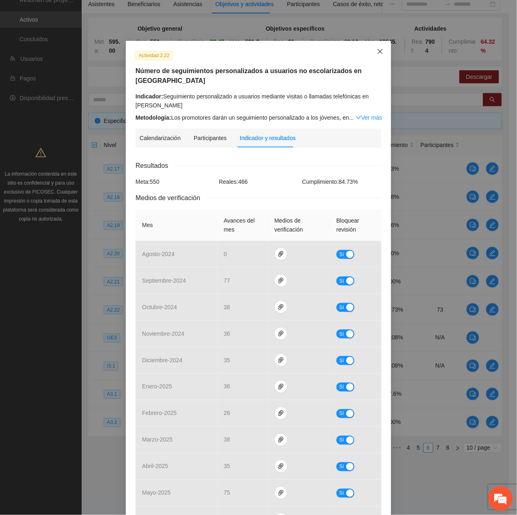
drag, startPoint x: 381, startPoint y: 49, endPoint x: 508, endPoint y: 260, distance: 246.6
click at [382, 53] on span "Close" at bounding box center [380, 52] width 22 height 22
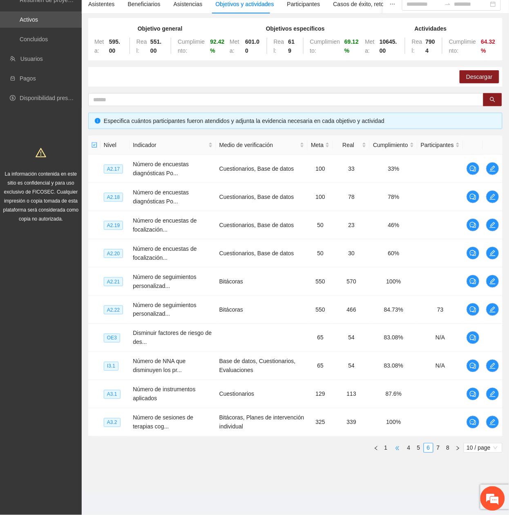
click at [391, 234] on span "•••" at bounding box center [397, 448] width 13 height 10
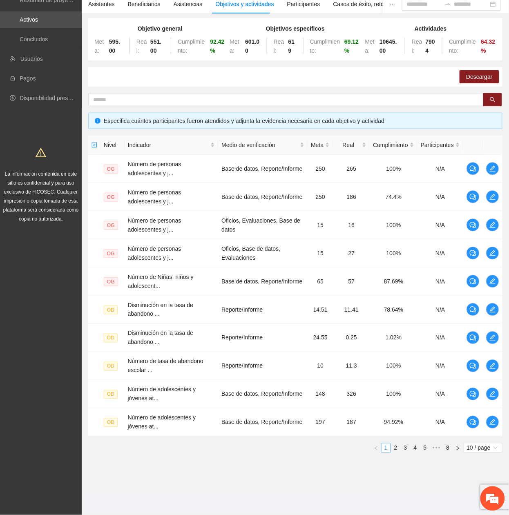
click at [388, 234] on link "1" at bounding box center [385, 448] width 9 height 9
click at [396, 234] on link "2" at bounding box center [395, 448] width 9 height 9
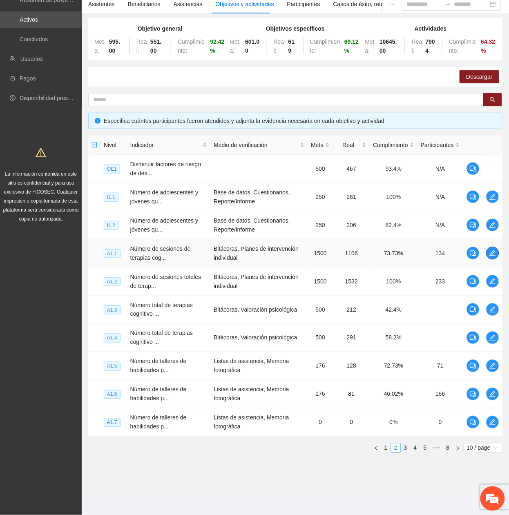
click at [493, 234] on icon "edit" at bounding box center [492, 253] width 7 height 7
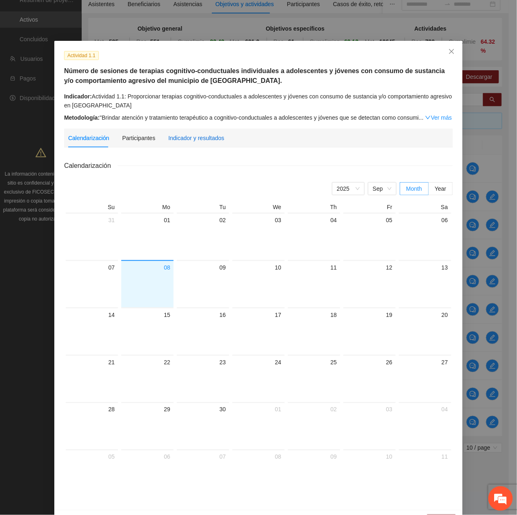
click at [172, 140] on div "Indicador y resultados" at bounding box center [196, 138] width 56 height 9
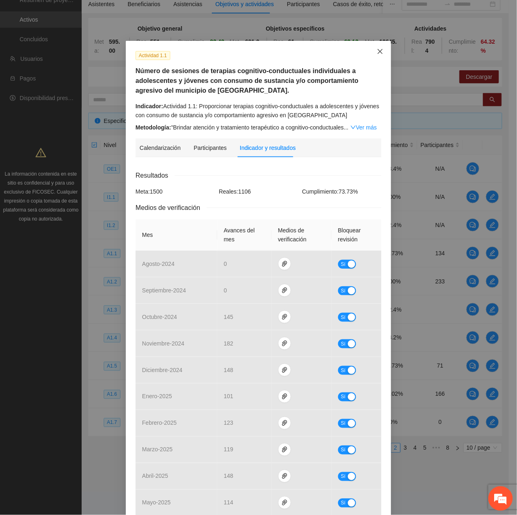
click at [371, 46] on span "Close" at bounding box center [380, 52] width 22 height 22
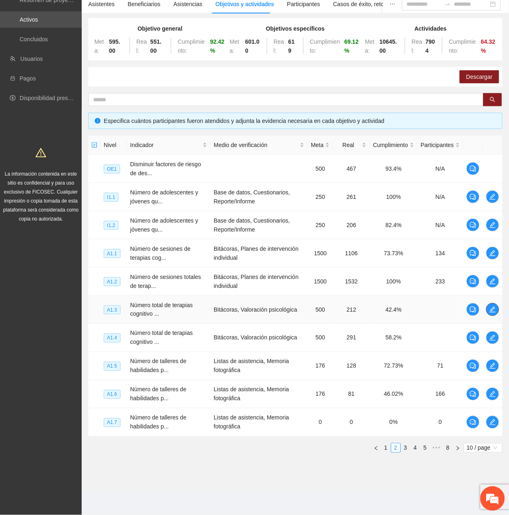
click at [494, 234] on icon "edit" at bounding box center [493, 310] width 6 height 6
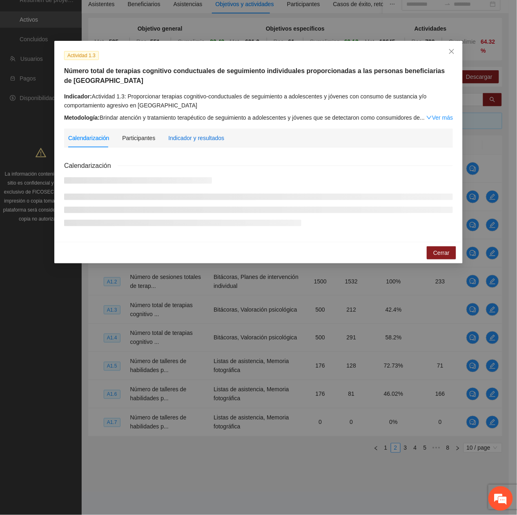
click at [172, 140] on div "Indicador y resultados" at bounding box center [196, 138] width 56 height 9
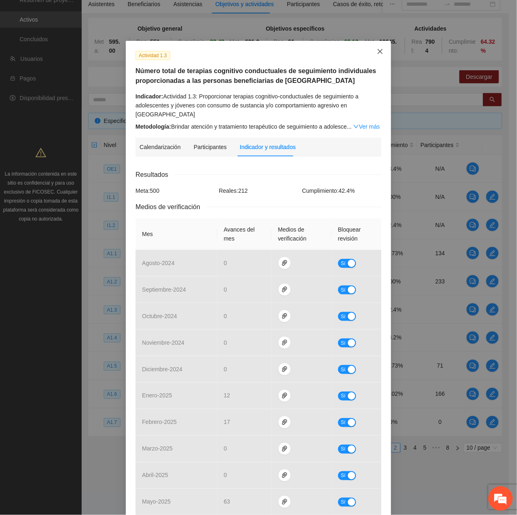
click at [369, 47] on span "Close" at bounding box center [380, 52] width 22 height 22
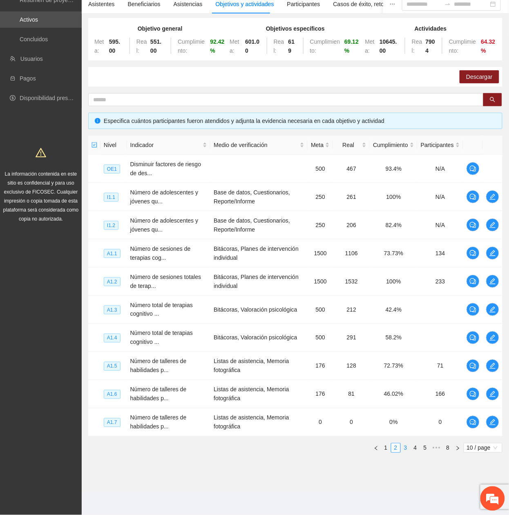
click at [405, 234] on link "3" at bounding box center [405, 448] width 9 height 9
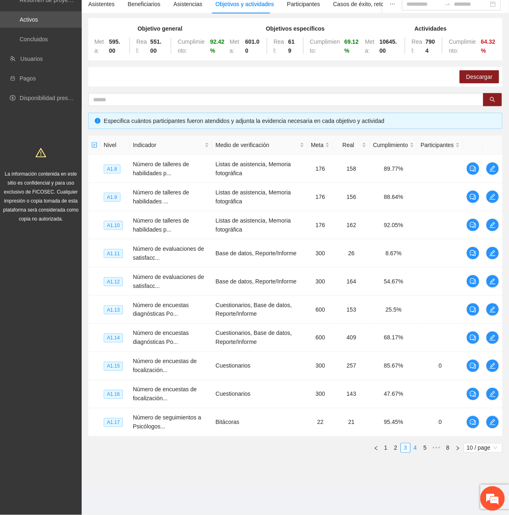
click at [415, 234] on link "4" at bounding box center [415, 448] width 9 height 9
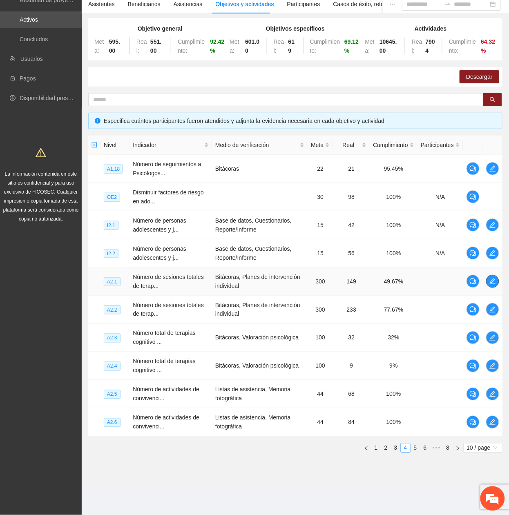
click at [491, 234] on icon "edit" at bounding box center [492, 281] width 7 height 7
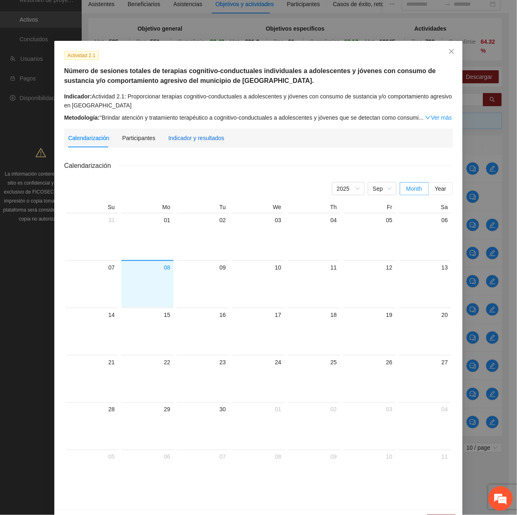
drag, startPoint x: 195, startPoint y: 134, endPoint x: 244, endPoint y: 221, distance: 99.8
click at [195, 135] on div "Indicador y resultados" at bounding box center [196, 138] width 56 height 9
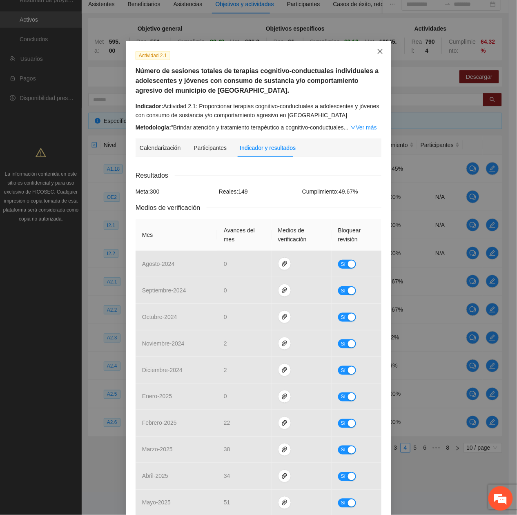
click at [377, 51] on icon "close" at bounding box center [380, 51] width 7 height 7
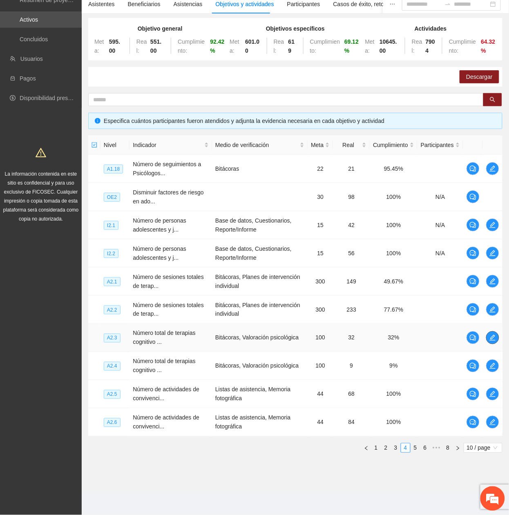
click at [492, 234] on icon "edit" at bounding box center [492, 337] width 7 height 7
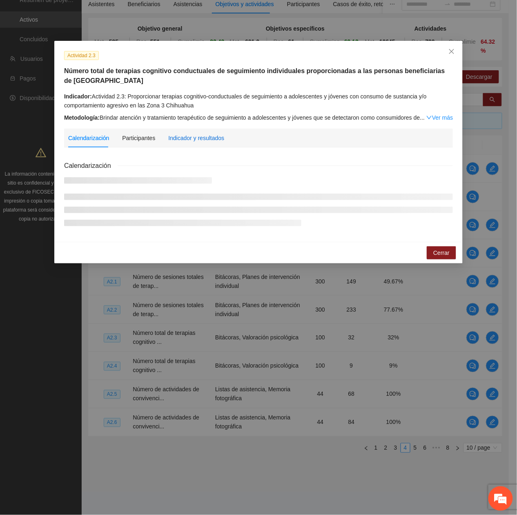
drag, startPoint x: 170, startPoint y: 139, endPoint x: 180, endPoint y: 150, distance: 15.1
click at [170, 138] on div "Indicador y resultados" at bounding box center [196, 138] width 56 height 9
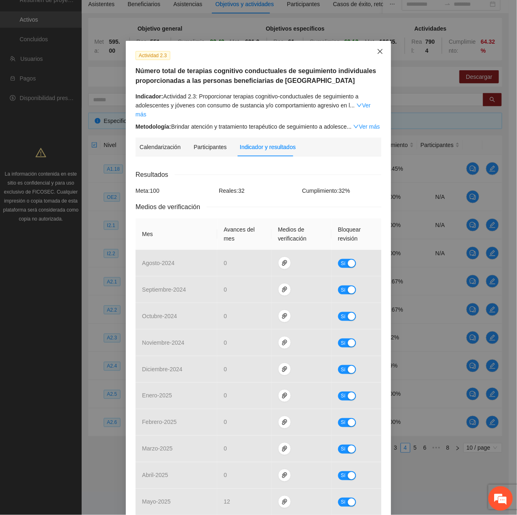
click at [371, 51] on span "Close" at bounding box center [380, 52] width 22 height 22
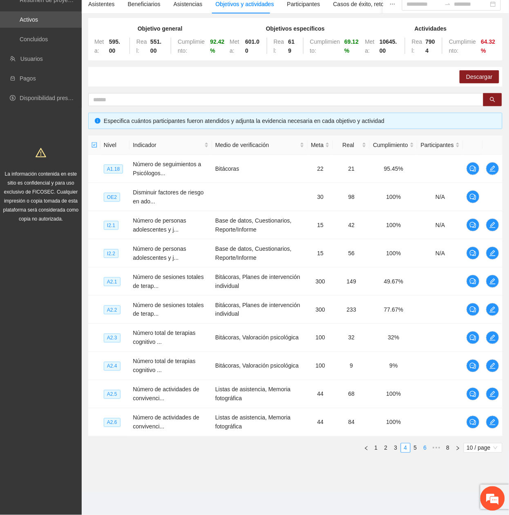
click at [423, 234] on link "6" at bounding box center [425, 448] width 9 height 9
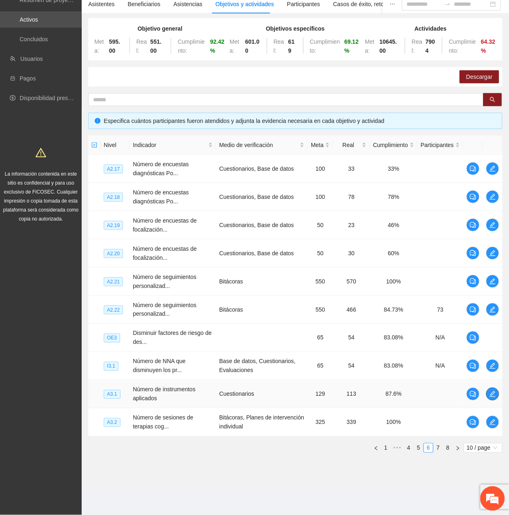
click at [496, 234] on button "button" at bounding box center [492, 394] width 13 height 13
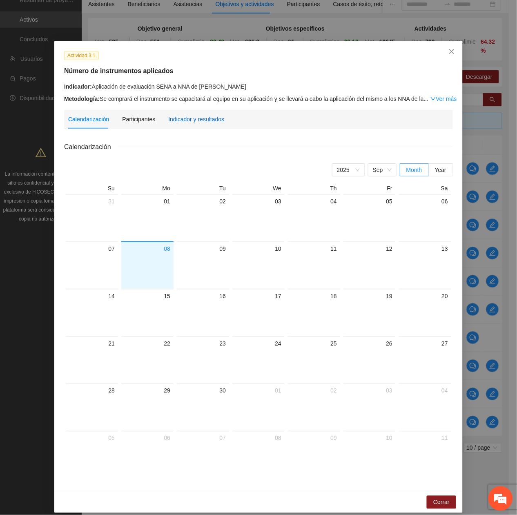
click at [187, 121] on div "Indicador y resultados" at bounding box center [196, 119] width 56 height 9
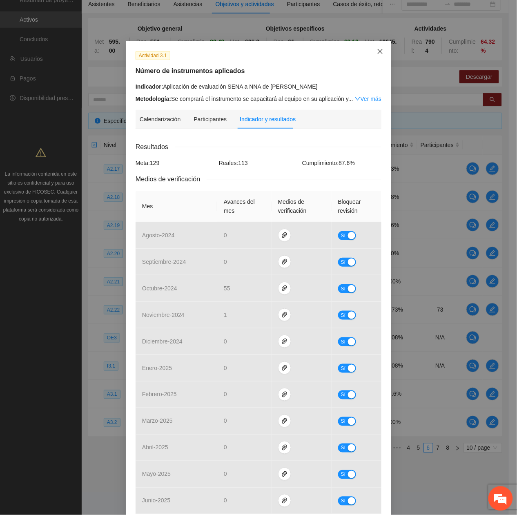
drag, startPoint x: 376, startPoint y: 53, endPoint x: 378, endPoint y: 70, distance: 17.3
click at [377, 53] on icon "close" at bounding box center [380, 51] width 7 height 7
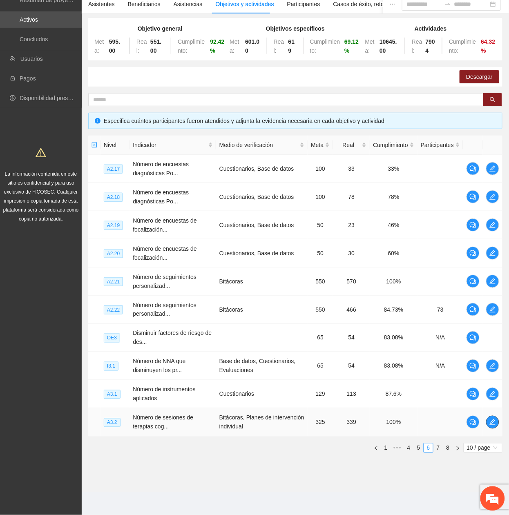
click at [491, 234] on button "button" at bounding box center [492, 422] width 13 height 13
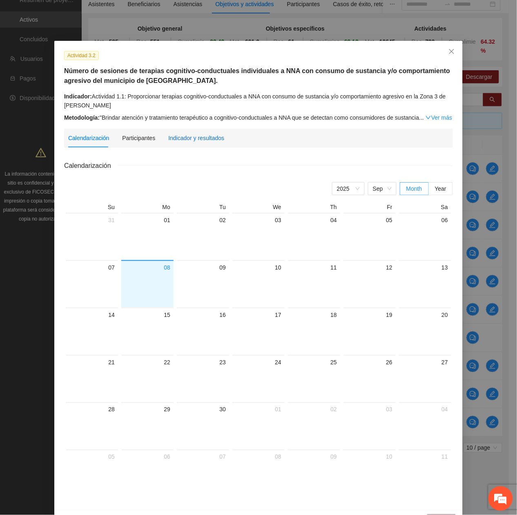
click at [184, 140] on div "Indicador y resultados" at bounding box center [196, 138] width 56 height 9
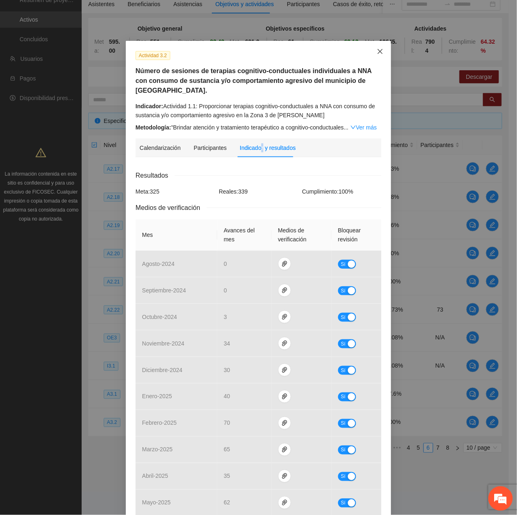
click at [371, 51] on span "Close" at bounding box center [380, 52] width 22 height 22
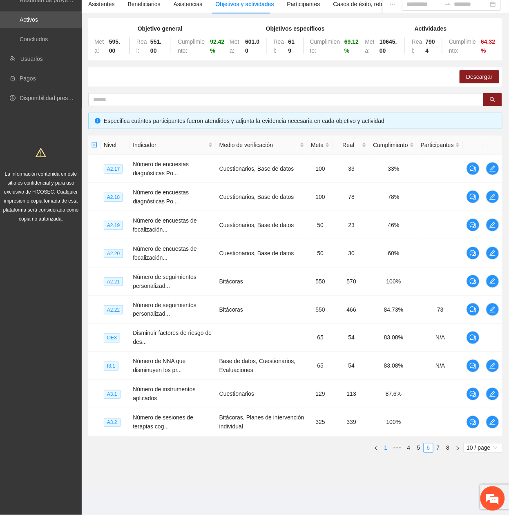
click at [389, 234] on link "1" at bounding box center [385, 448] width 9 height 9
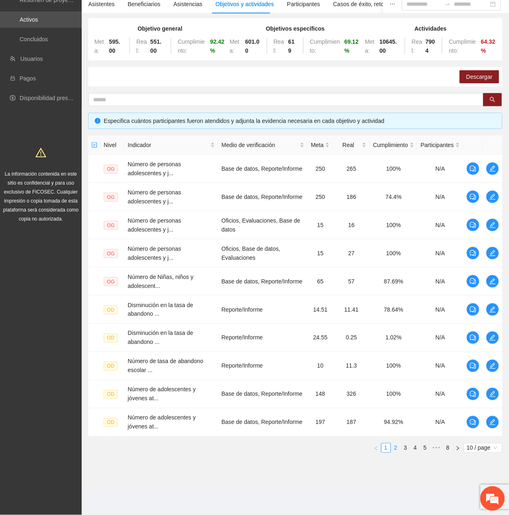
click at [393, 234] on link "2" at bounding box center [395, 448] width 9 height 9
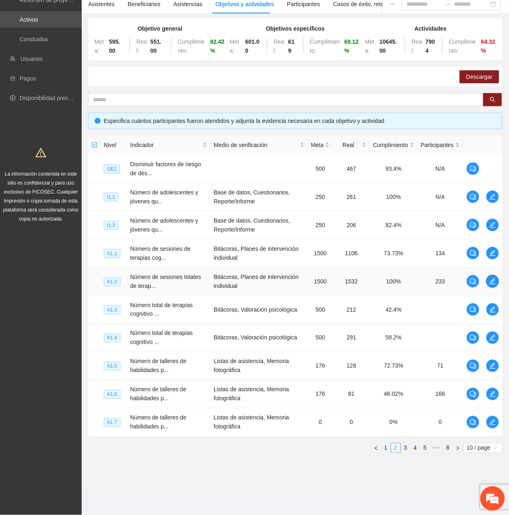
click at [489, 234] on icon "edit" at bounding box center [492, 281] width 7 height 7
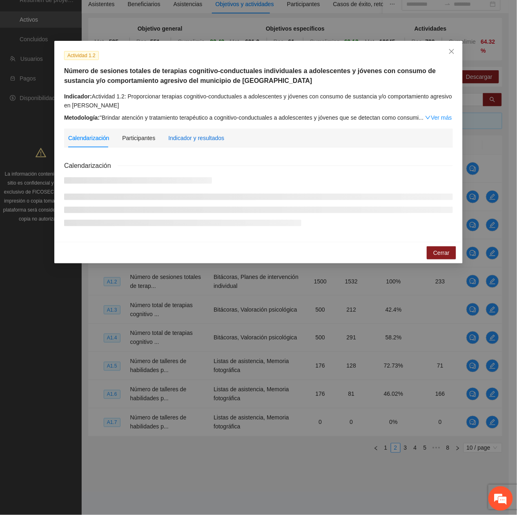
drag, startPoint x: 182, startPoint y: 141, endPoint x: 190, endPoint y: 152, distance: 13.7
click at [181, 140] on div "Indicador y resultados" at bounding box center [196, 138] width 56 height 9
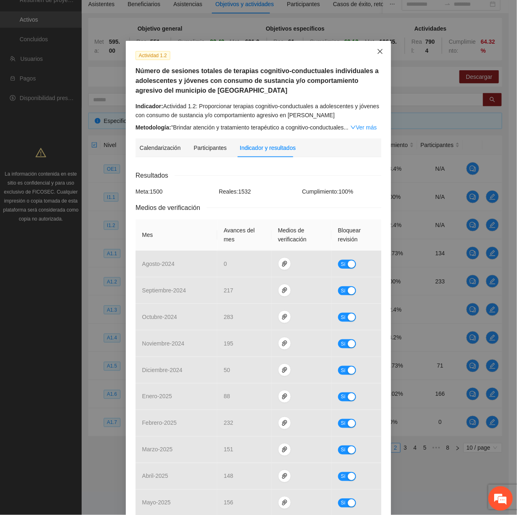
drag, startPoint x: 374, startPoint y: 56, endPoint x: 391, endPoint y: 79, distance: 29.0
click at [374, 56] on span "Close" at bounding box center [380, 52] width 22 height 22
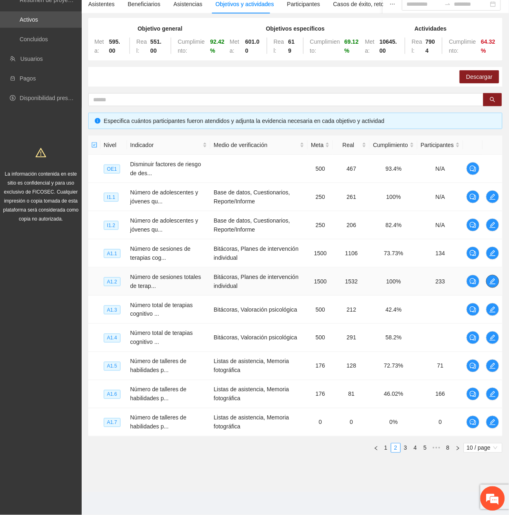
click at [491, 234] on icon "edit" at bounding box center [492, 281] width 7 height 7
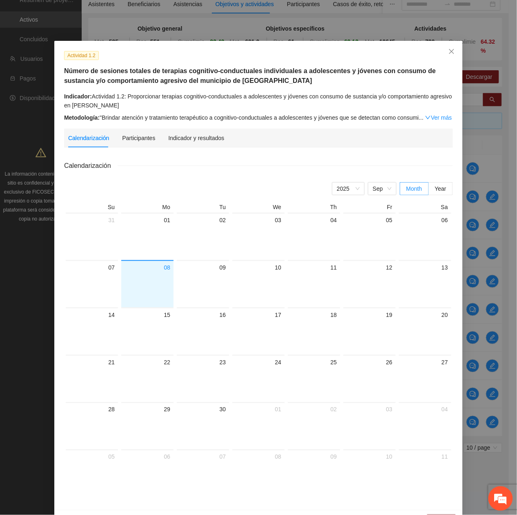
drag, startPoint x: 178, startPoint y: 129, endPoint x: 178, endPoint y: 134, distance: 4.5
click at [178, 131] on div "Indicador y resultados" at bounding box center [196, 138] width 56 height 19
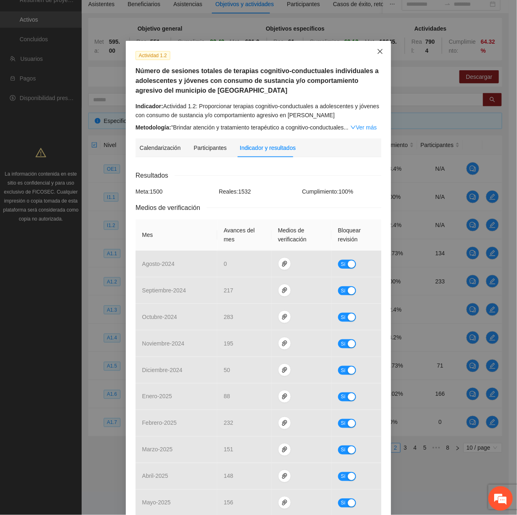
click at [377, 52] on icon "close" at bounding box center [380, 51] width 7 height 7
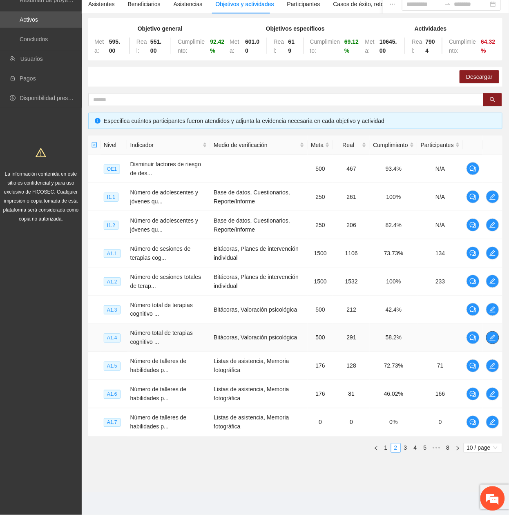
click at [490, 234] on icon "edit" at bounding box center [492, 337] width 7 height 7
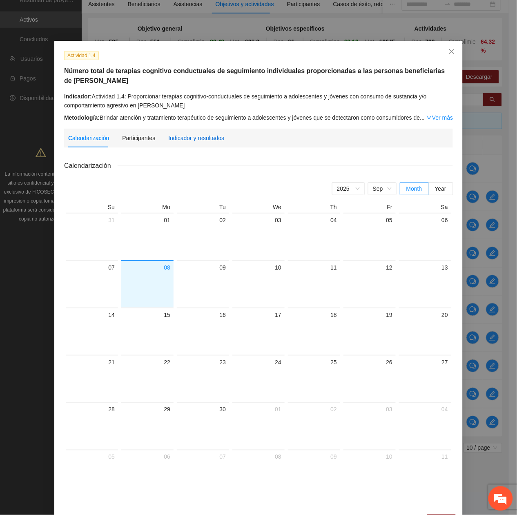
click at [188, 141] on div "Indicador y resultados" at bounding box center [196, 138] width 56 height 9
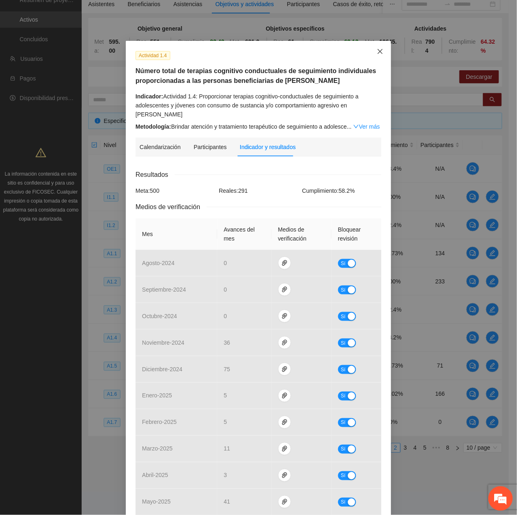
drag, startPoint x: 373, startPoint y: 56, endPoint x: 399, endPoint y: 67, distance: 28.5
click at [373, 56] on span "Close" at bounding box center [380, 52] width 22 height 22
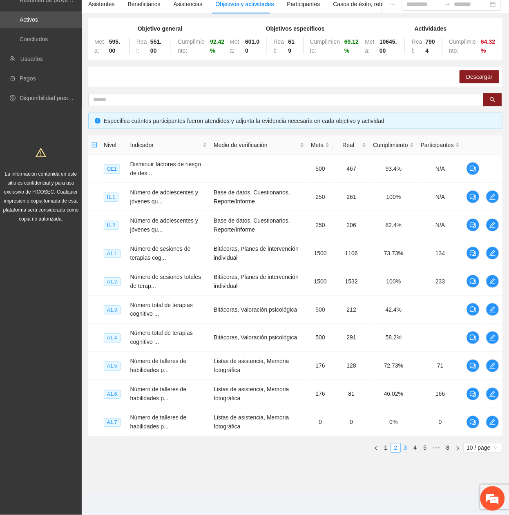
click at [405, 234] on link "3" at bounding box center [405, 448] width 9 height 9
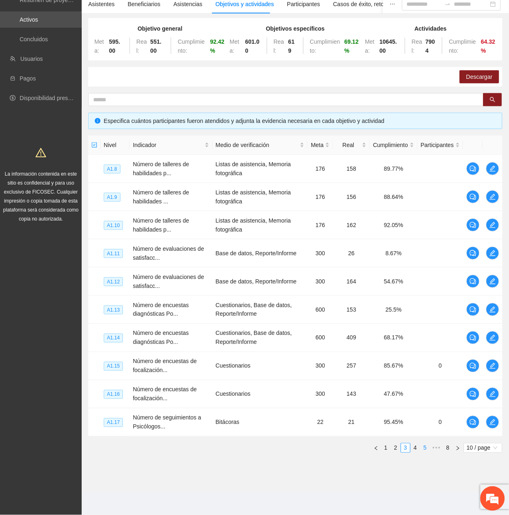
click at [414, 234] on link "4" at bounding box center [415, 448] width 9 height 9
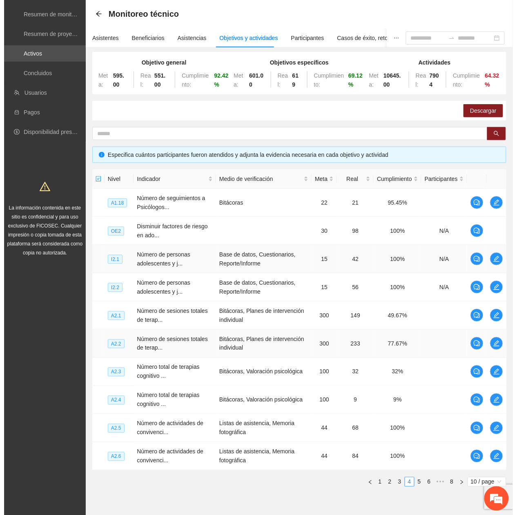
scroll to position [16, 0]
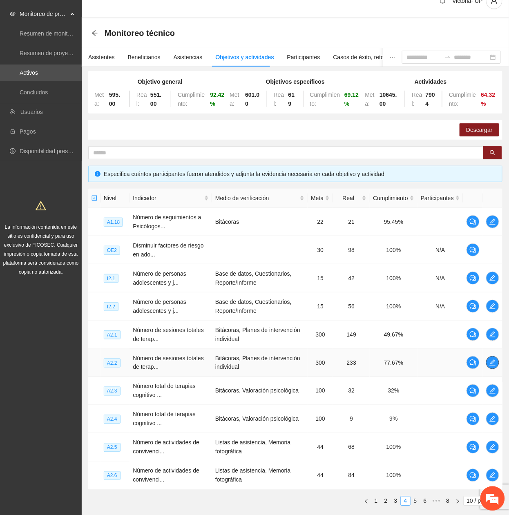
click at [492, 234] on button "button" at bounding box center [492, 362] width 13 height 13
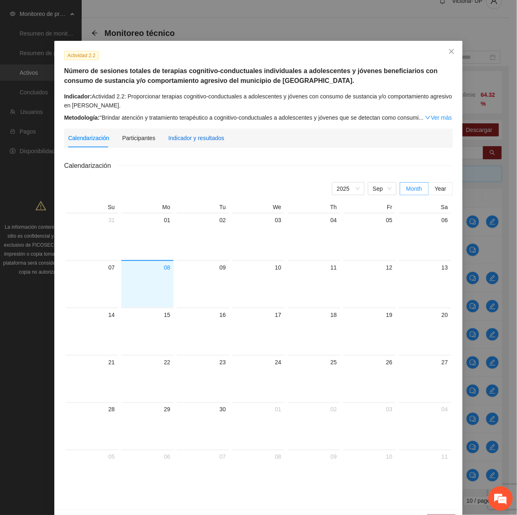
click at [180, 140] on div "Indicador y resultados" at bounding box center [196, 138] width 56 height 9
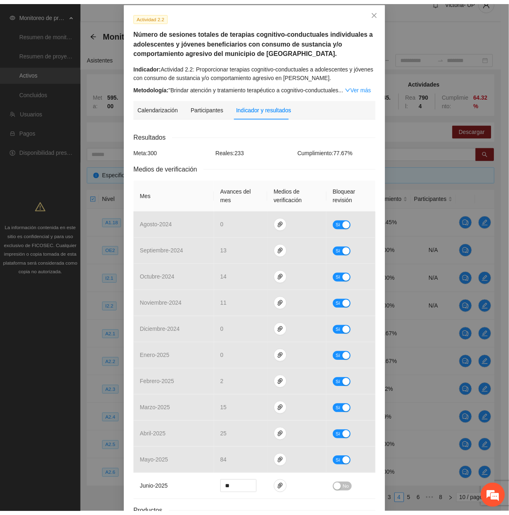
scroll to position [0, 0]
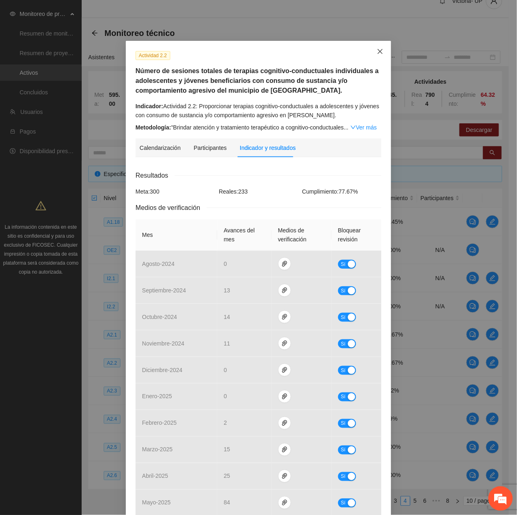
click at [377, 54] on icon "close" at bounding box center [380, 51] width 7 height 7
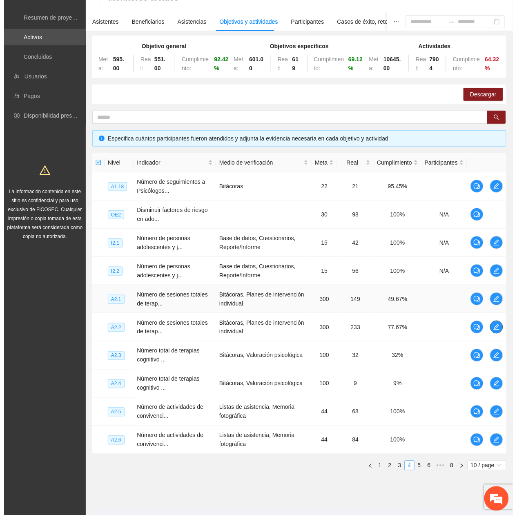
scroll to position [70, 0]
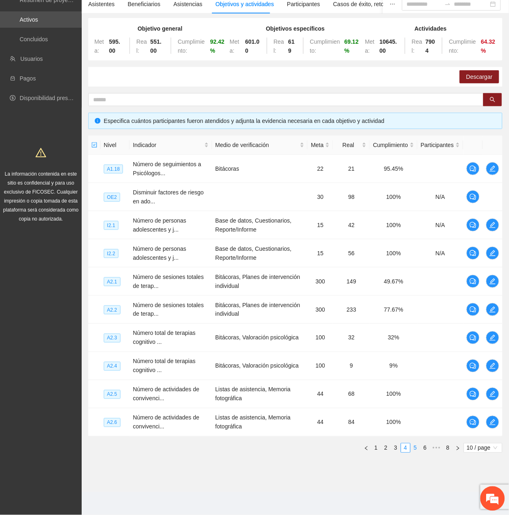
click at [413, 234] on link "5" at bounding box center [415, 448] width 9 height 9
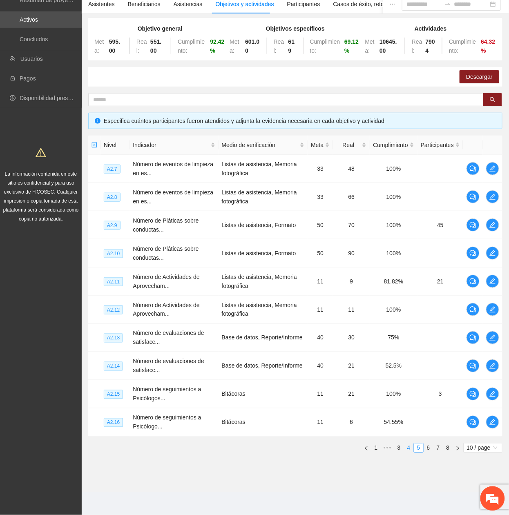
click at [409, 234] on link "4" at bounding box center [408, 448] width 9 height 9
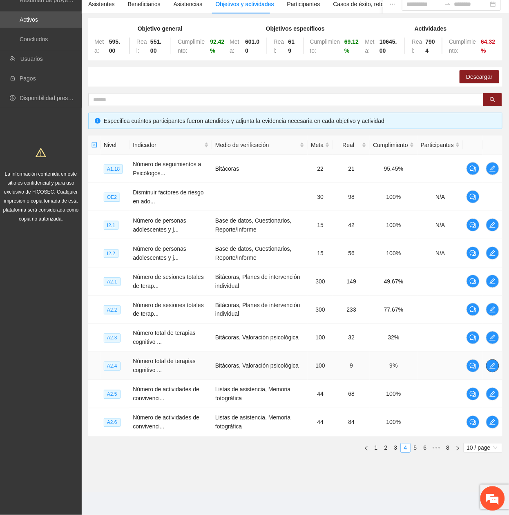
click at [494, 234] on button "button" at bounding box center [492, 365] width 13 height 13
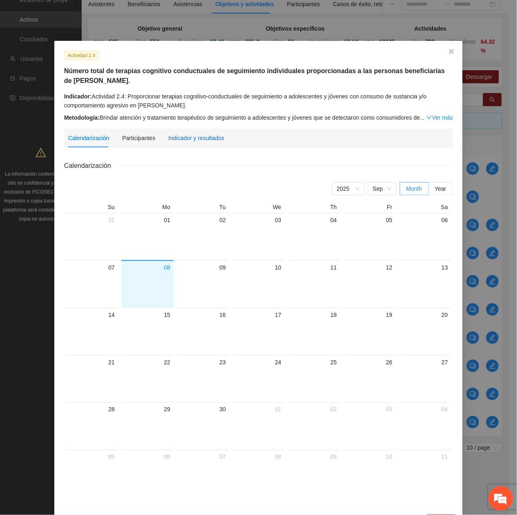
drag, startPoint x: 180, startPoint y: 139, endPoint x: 185, endPoint y: 152, distance: 14.3
click at [179, 138] on div "Indicador y resultados" at bounding box center [196, 138] width 56 height 9
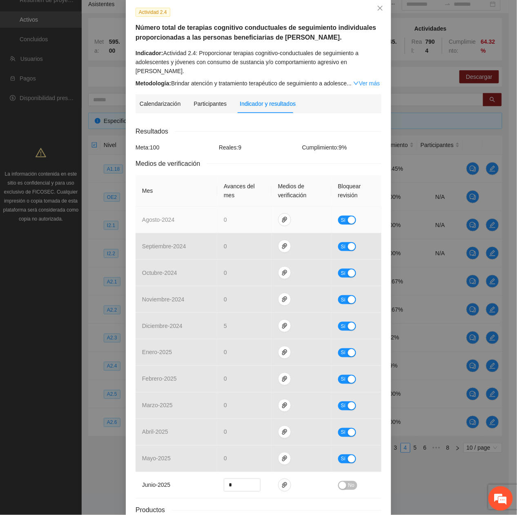
scroll to position [0, 0]
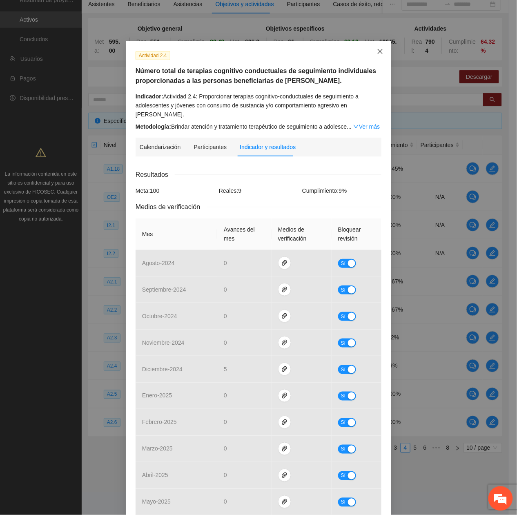
drag, startPoint x: 376, startPoint y: 47, endPoint x: 385, endPoint y: 76, distance: 30.4
click at [376, 48] on span "Close" at bounding box center [380, 52] width 22 height 22
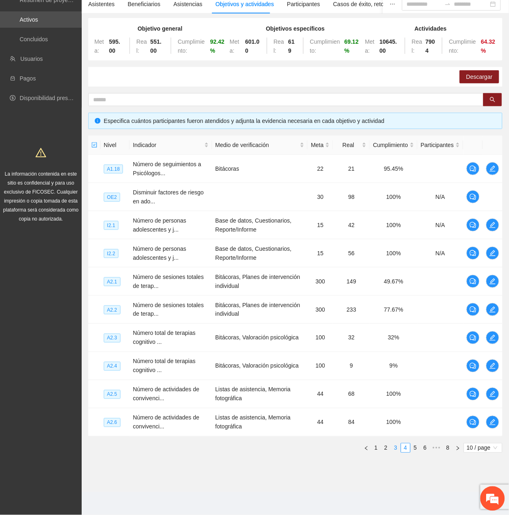
click at [394, 234] on link "3" at bounding box center [395, 448] width 9 height 9
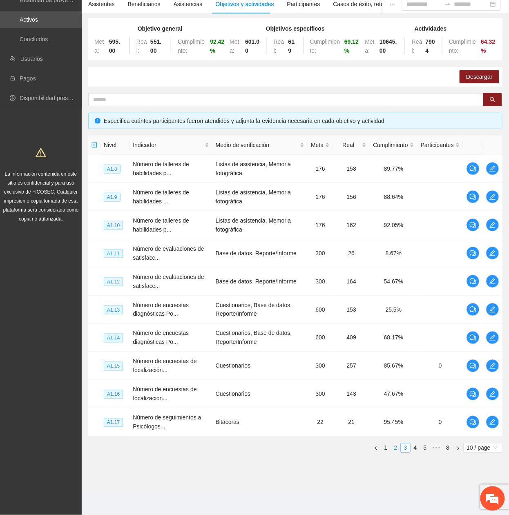
click at [397, 234] on link "2" at bounding box center [395, 448] width 9 height 9
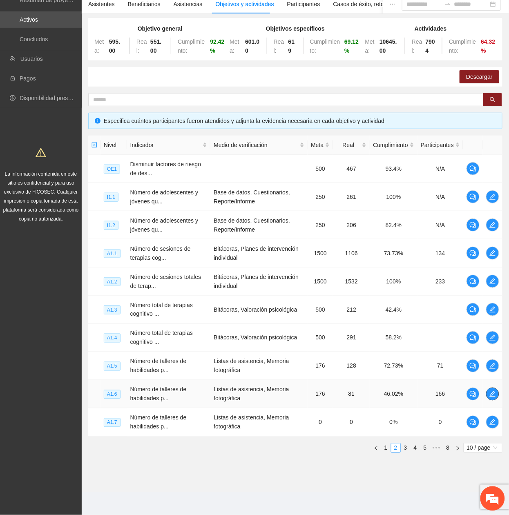
click at [489, 234] on icon "edit" at bounding box center [492, 394] width 7 height 7
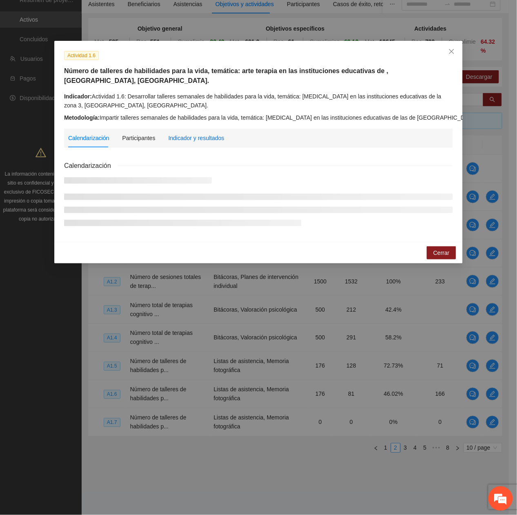
drag, startPoint x: 174, startPoint y: 128, endPoint x: 179, endPoint y: 133, distance: 7.2
click at [176, 134] on div "Indicador y resultados" at bounding box center [196, 138] width 56 height 9
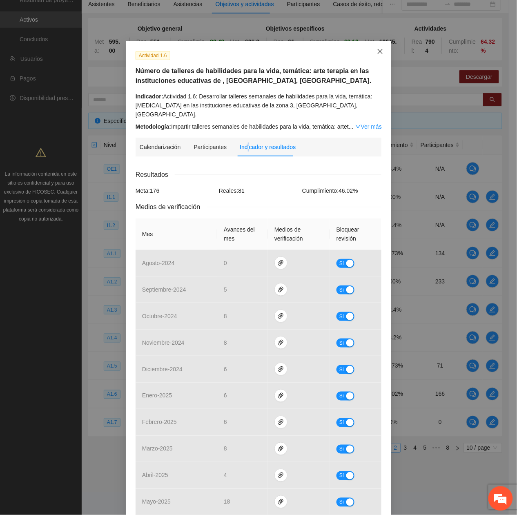
drag, startPoint x: 372, startPoint y: 47, endPoint x: 380, endPoint y: 55, distance: 11.0
click at [373, 48] on span "Close" at bounding box center [380, 52] width 22 height 22
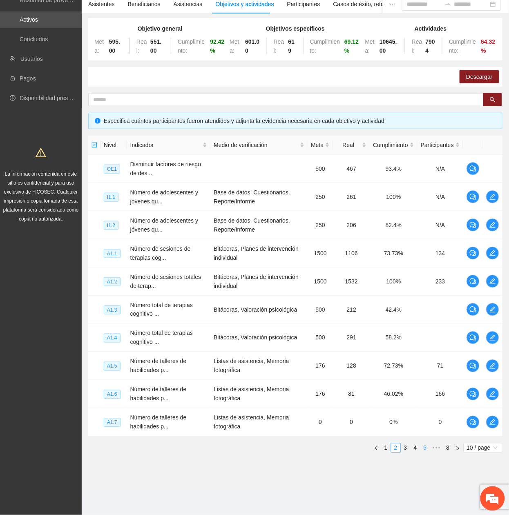
click at [424, 234] on link "5" at bounding box center [425, 448] width 9 height 9
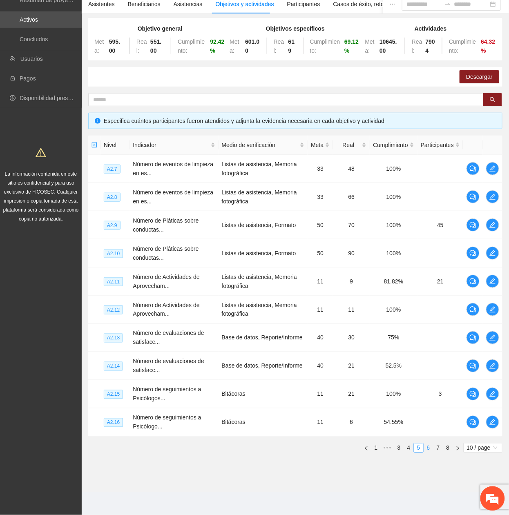
click at [428, 234] on link "6" at bounding box center [428, 448] width 9 height 9
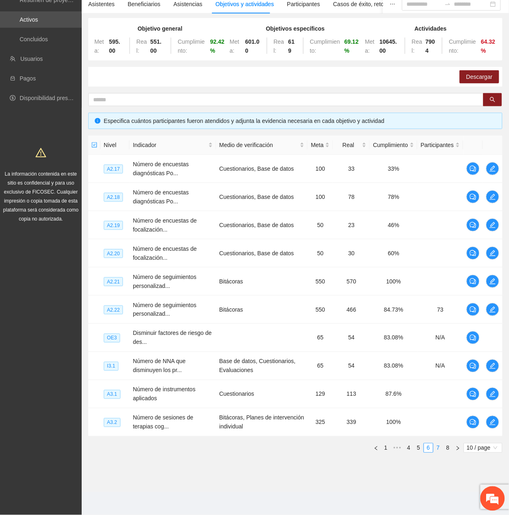
click at [439, 234] on link "7" at bounding box center [438, 448] width 9 height 9
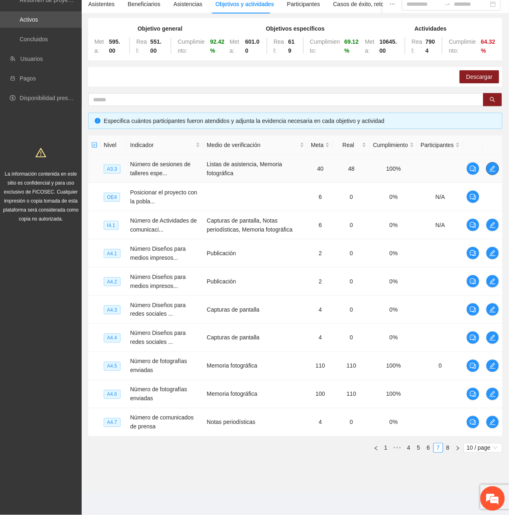
click at [489, 167] on icon "edit" at bounding box center [492, 168] width 7 height 7
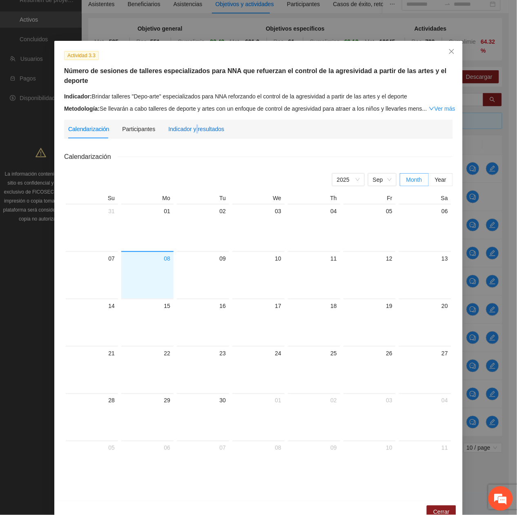
drag, startPoint x: 191, startPoint y: 126, endPoint x: 191, endPoint y: 132, distance: 6.1
click at [190, 128] on div "Indicador y resultados" at bounding box center [196, 129] width 56 height 9
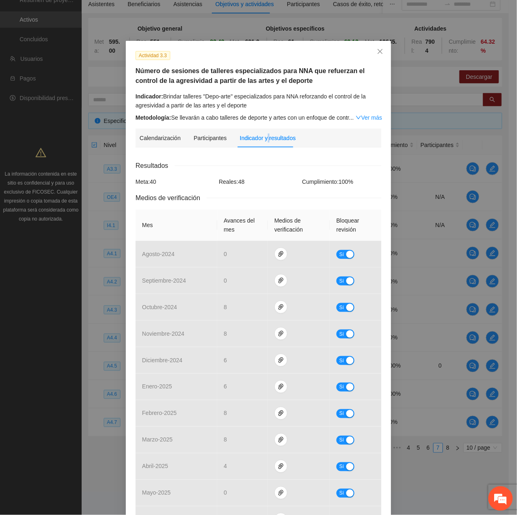
click at [399, 95] on div "Actividad 3.3 Número de sesiones de talleres especializados para NNA que refuer…" at bounding box center [258, 257] width 517 height 515
drag, startPoint x: 399, startPoint y: 95, endPoint x: 378, endPoint y: 58, distance: 43.0
click at [378, 51] on icon "close" at bounding box center [380, 51] width 5 height 5
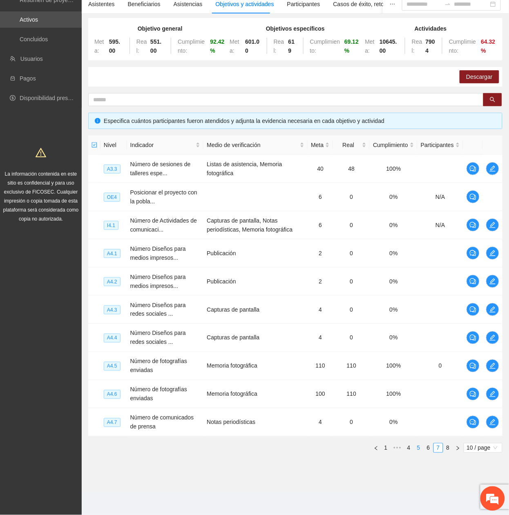
click at [409, 234] on link "4" at bounding box center [408, 448] width 9 height 9
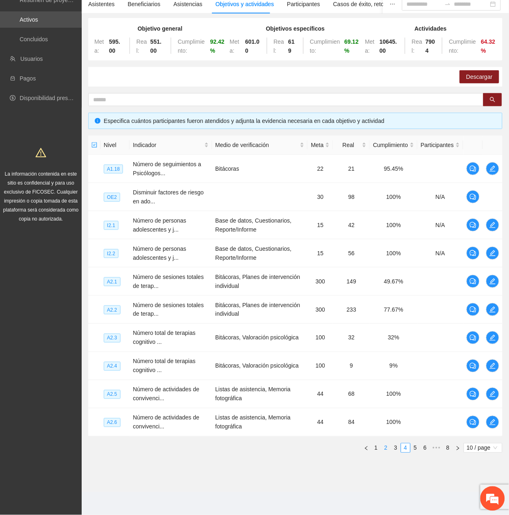
click at [392, 234] on link "3" at bounding box center [395, 448] width 9 height 9
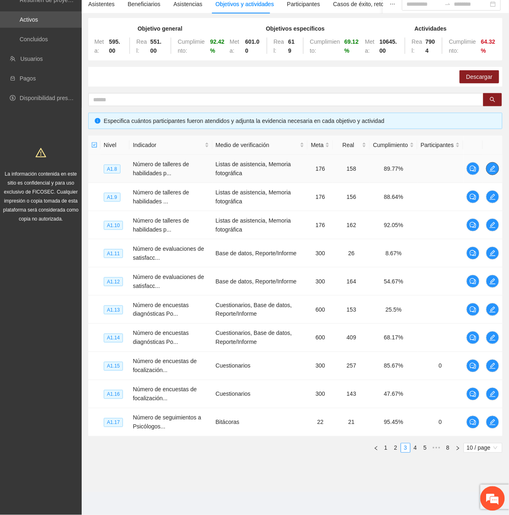
click at [490, 172] on button "button" at bounding box center [492, 168] width 13 height 13
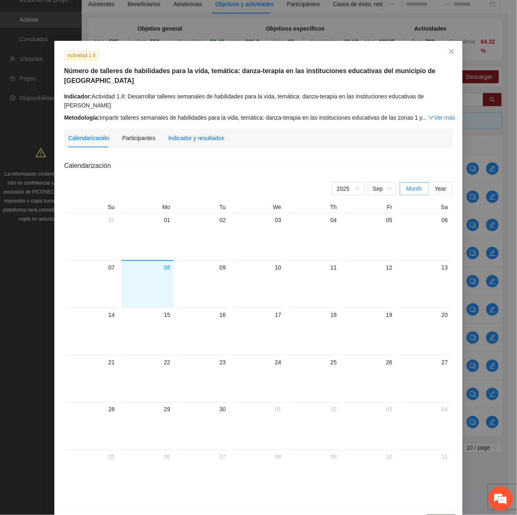
click at [183, 134] on div "Indicador y resultados" at bounding box center [196, 138] width 56 height 9
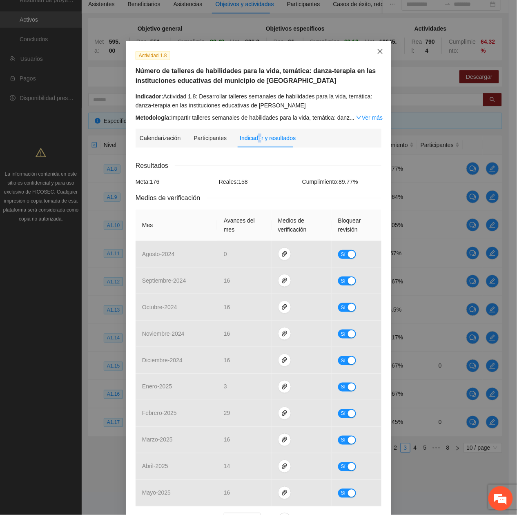
drag, startPoint x: 374, startPoint y: 54, endPoint x: 389, endPoint y: 72, distance: 23.2
click at [377, 56] on span "Close" at bounding box center [380, 52] width 22 height 22
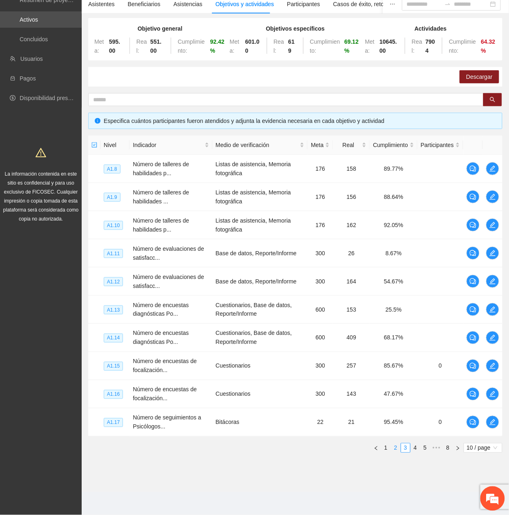
click at [393, 234] on li "2" at bounding box center [396, 448] width 10 height 10
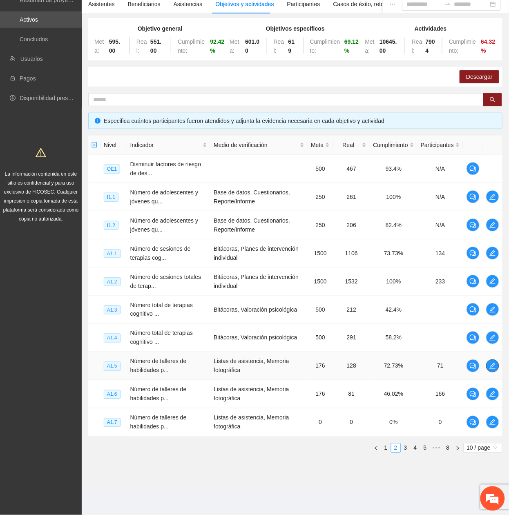
click at [495, 234] on icon "edit" at bounding box center [492, 366] width 7 height 7
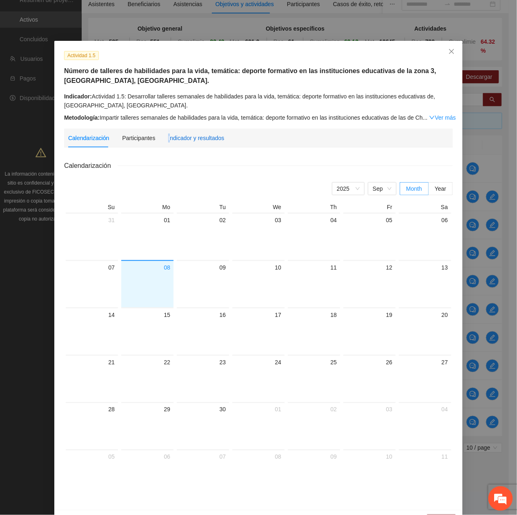
click at [168, 139] on div "Indicador y resultados" at bounding box center [196, 138] width 56 height 9
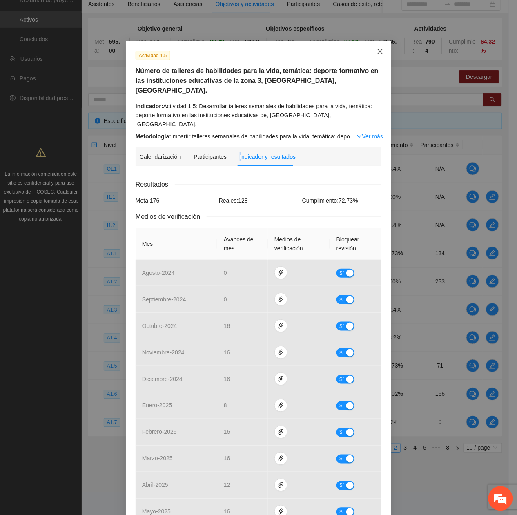
click at [372, 53] on span "Close" at bounding box center [380, 52] width 22 height 22
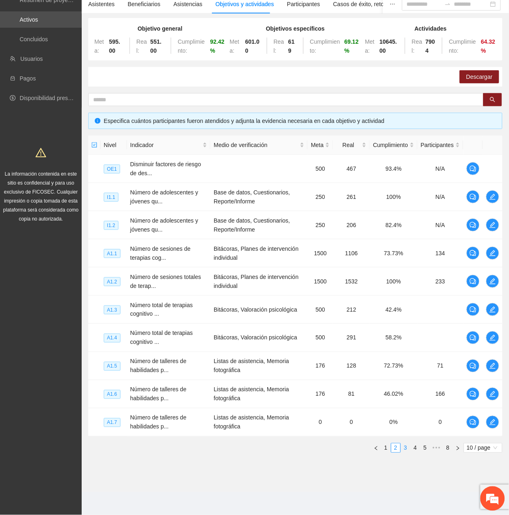
click at [403, 234] on link "3" at bounding box center [405, 448] width 9 height 9
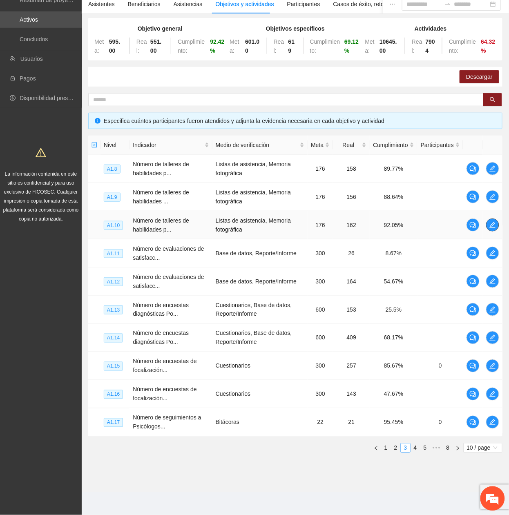
click at [490, 222] on icon "edit" at bounding box center [492, 225] width 7 height 7
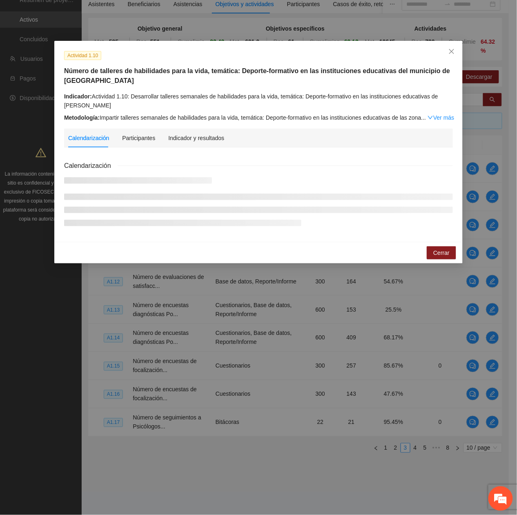
click at [179, 145] on div "Indicador y resultados" at bounding box center [196, 138] width 56 height 19
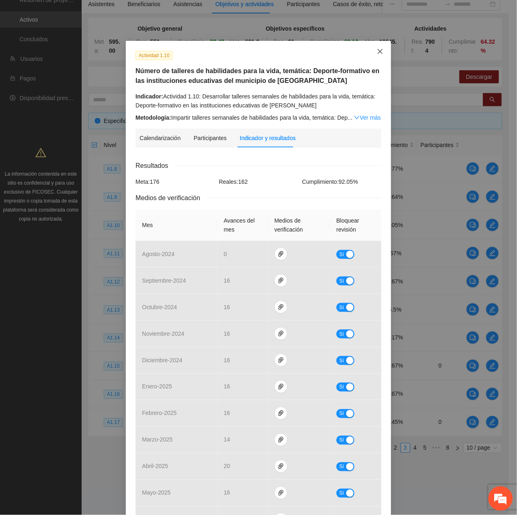
click at [378, 50] on icon "close" at bounding box center [380, 51] width 5 height 5
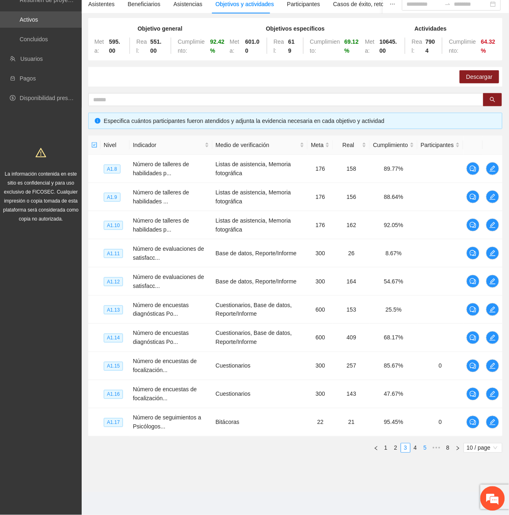
click at [422, 234] on link "5" at bounding box center [425, 448] width 9 height 9
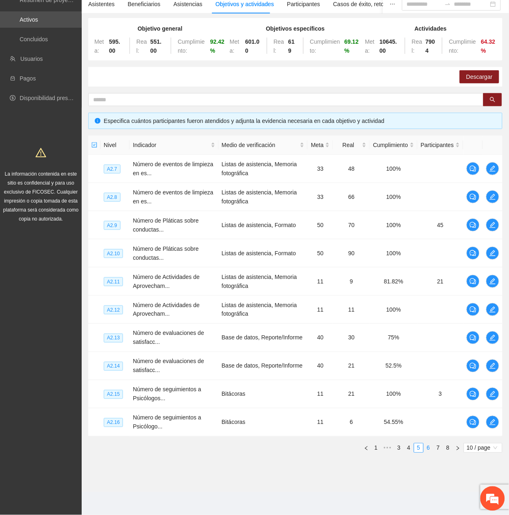
click at [431, 234] on link "6" at bounding box center [428, 448] width 9 height 9
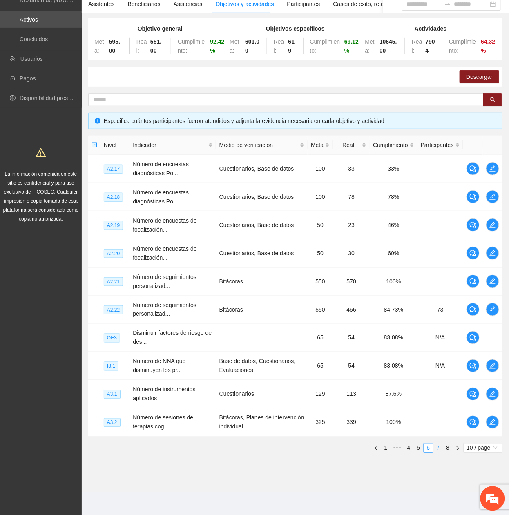
click at [436, 234] on link "7" at bounding box center [438, 448] width 9 height 9
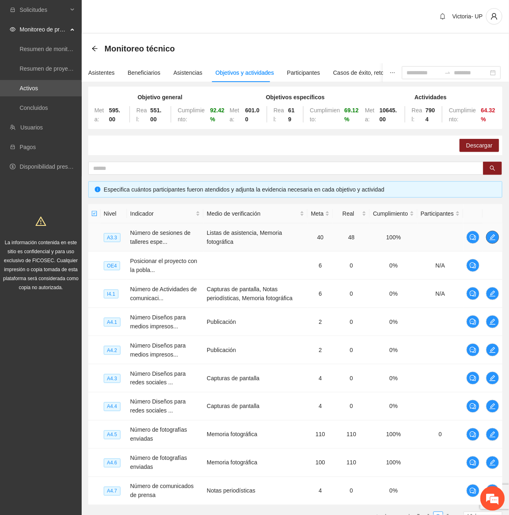
click at [494, 234] on button "button" at bounding box center [492, 237] width 13 height 13
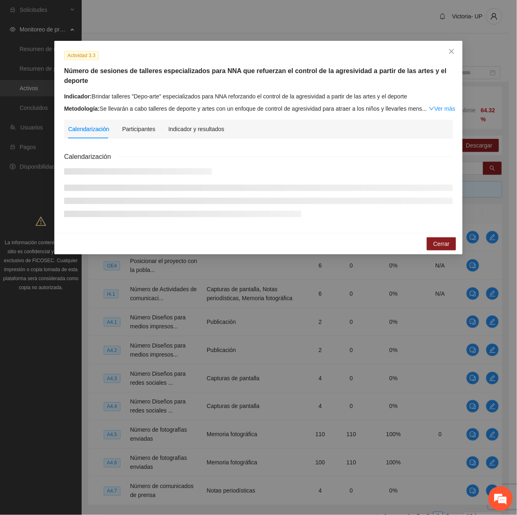
click at [180, 123] on div "Indicador y resultados" at bounding box center [196, 129] width 56 height 19
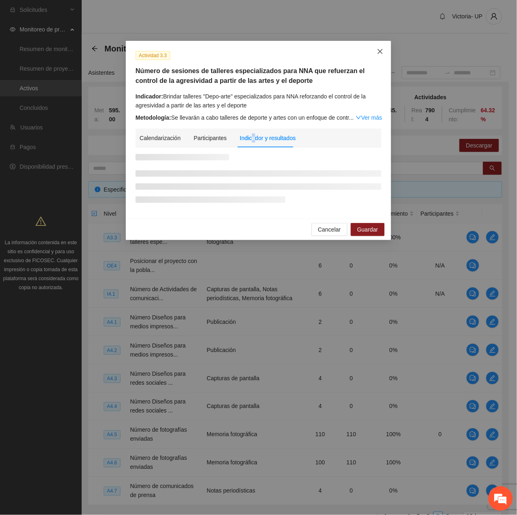
click at [383, 46] on span "Close" at bounding box center [380, 52] width 22 height 22
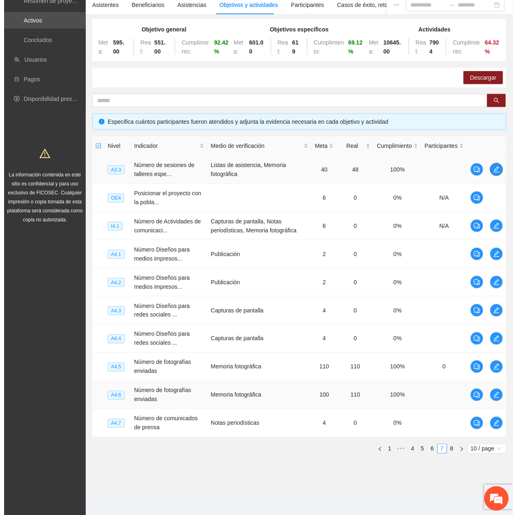
scroll to position [70, 0]
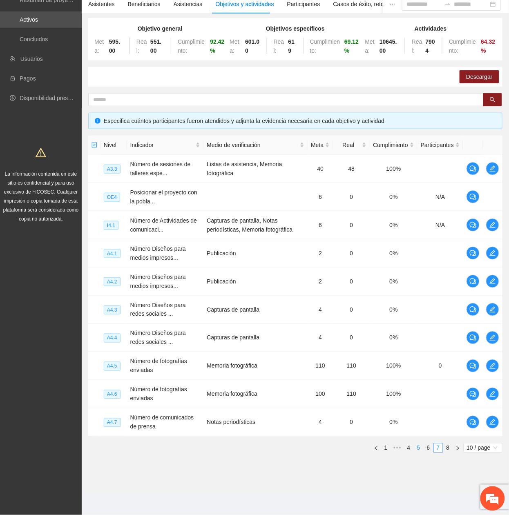
click at [419, 234] on link "5" at bounding box center [418, 448] width 9 height 9
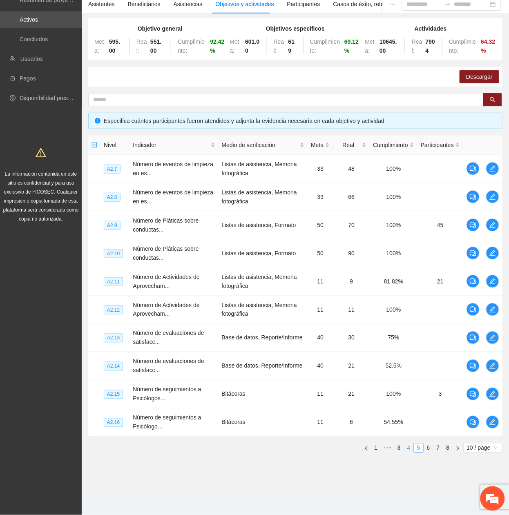
click at [408, 234] on link "4" at bounding box center [408, 448] width 9 height 9
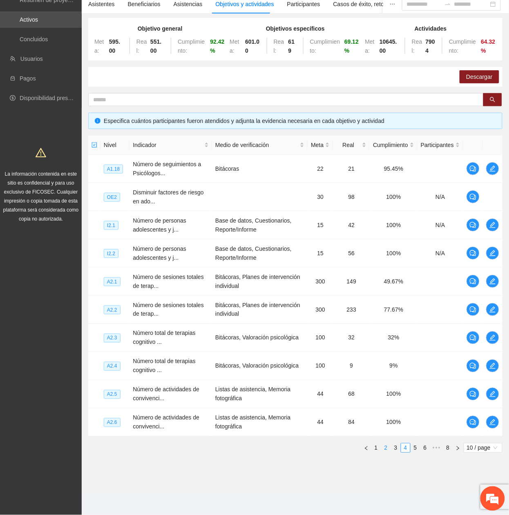
click at [396, 234] on link "3" at bounding box center [395, 448] width 9 height 9
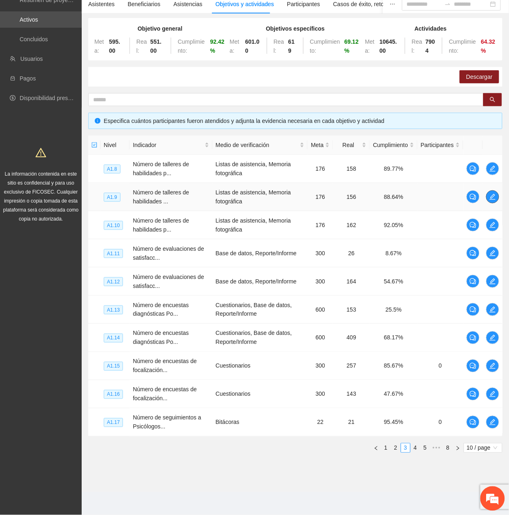
click at [490, 194] on icon "edit" at bounding box center [492, 197] width 7 height 7
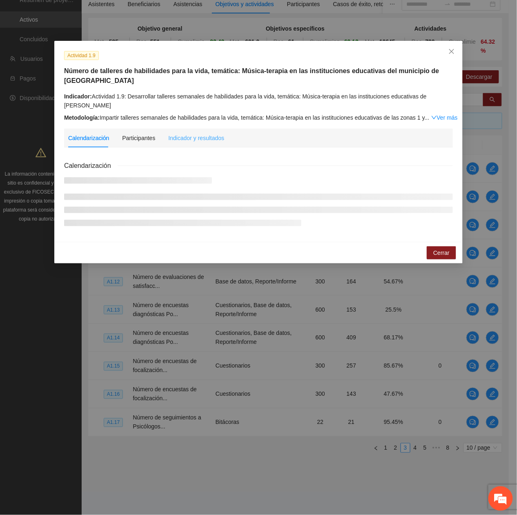
click at [204, 132] on div "Indicador y resultados" at bounding box center [196, 138] width 56 height 19
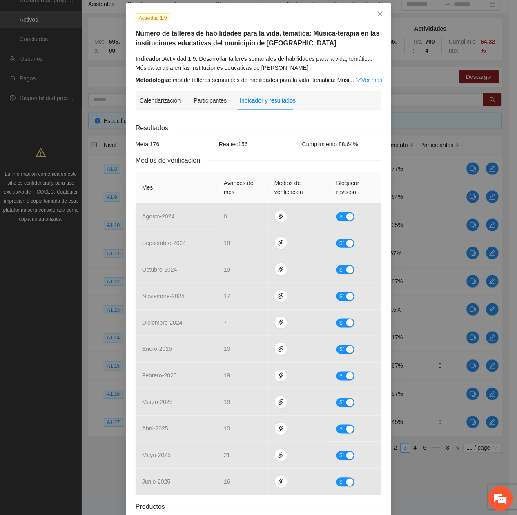
scroll to position [0, 0]
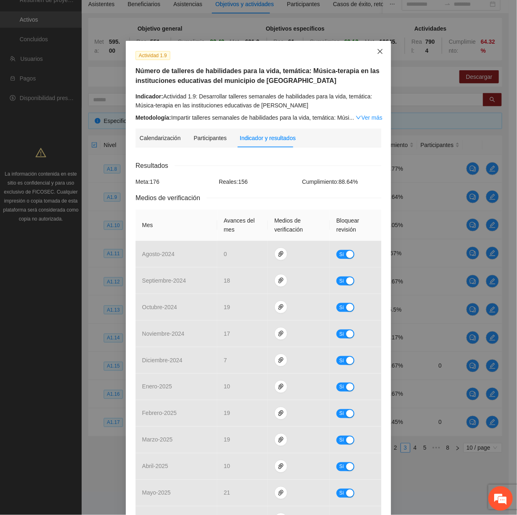
click at [378, 58] on span "Close" at bounding box center [380, 52] width 22 height 22
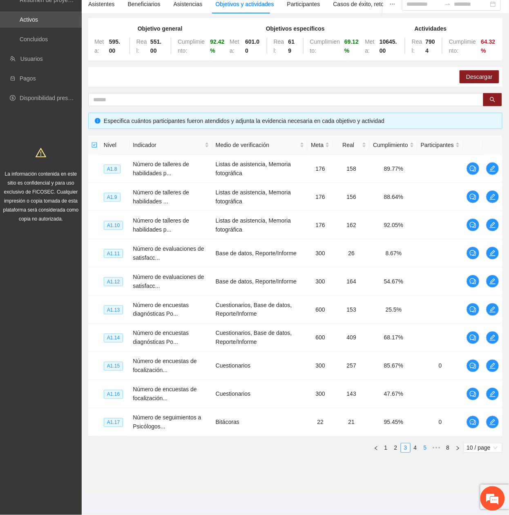
click at [417, 234] on link "4" at bounding box center [415, 448] width 9 height 9
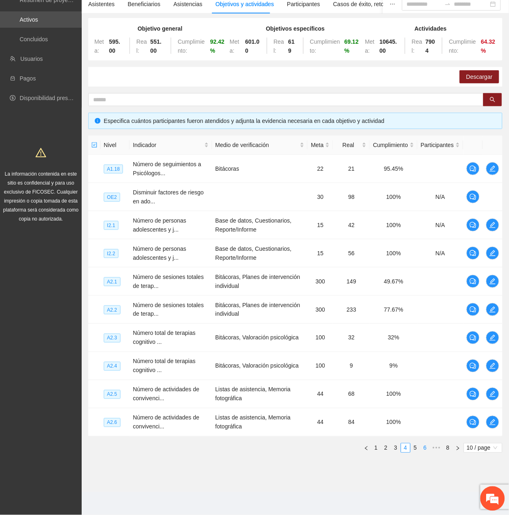
click at [420, 234] on li "6" at bounding box center [425, 448] width 10 height 10
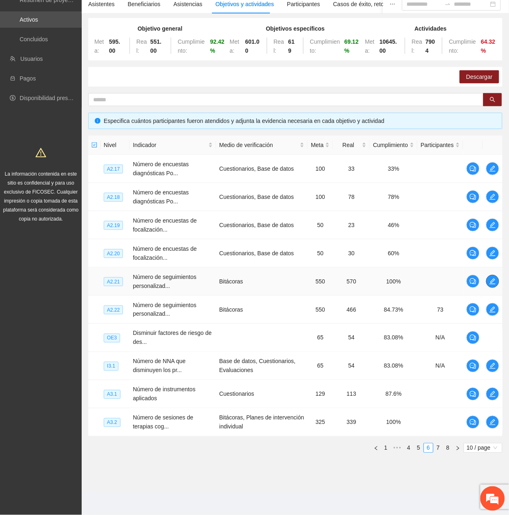
click at [490, 234] on icon "edit" at bounding box center [492, 281] width 7 height 7
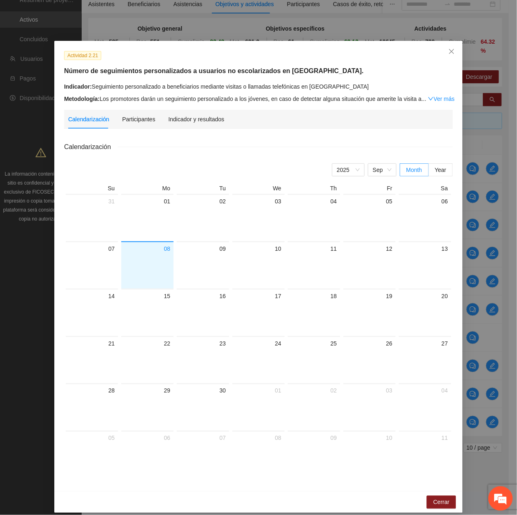
drag, startPoint x: 174, startPoint y: 123, endPoint x: 178, endPoint y: 128, distance: 6.4
click at [176, 126] on div "Indicador y resultados" at bounding box center [196, 119] width 56 height 19
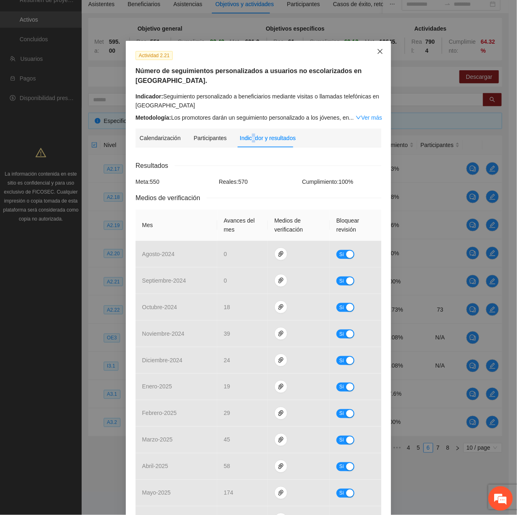
click at [379, 49] on icon "close" at bounding box center [380, 51] width 7 height 7
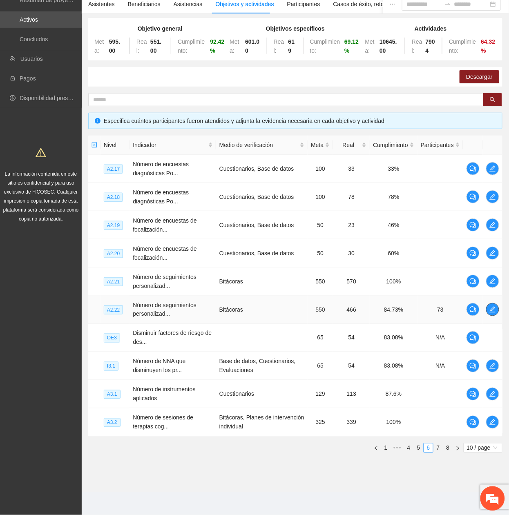
click at [489, 234] on icon "edit" at bounding box center [492, 309] width 7 height 7
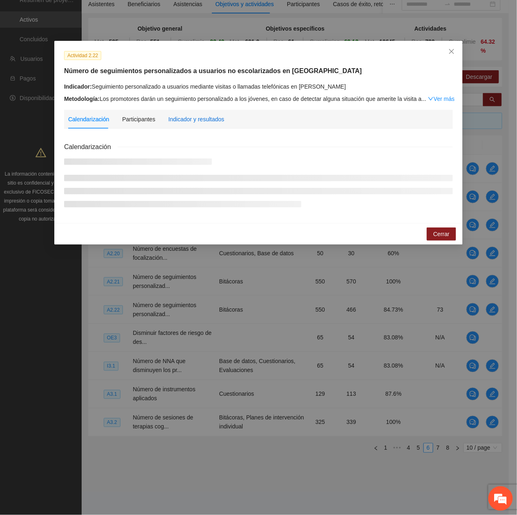
click at [173, 121] on div "Indicador y resultados" at bounding box center [196, 119] width 56 height 9
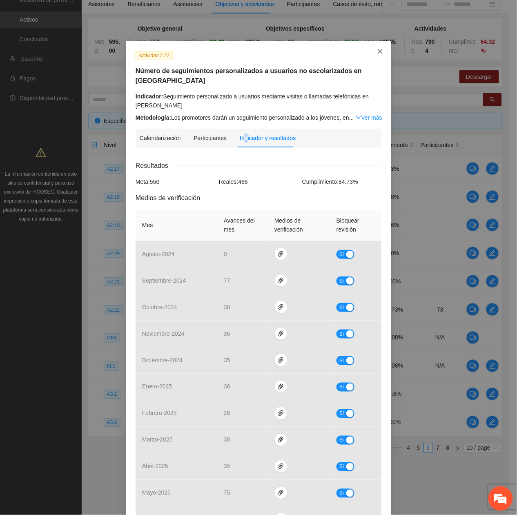
click at [378, 55] on icon "close" at bounding box center [380, 51] width 7 height 7
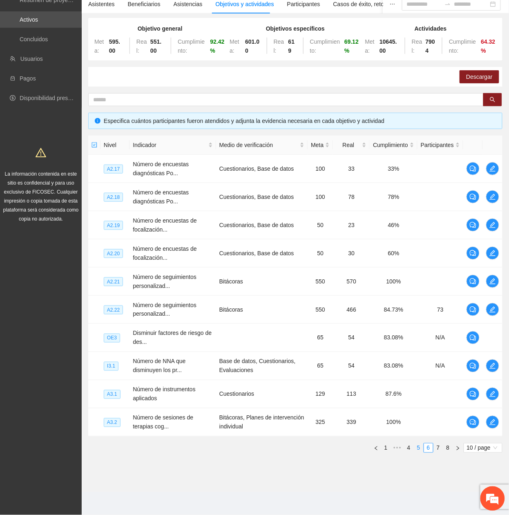
click at [418, 234] on link "5" at bounding box center [418, 448] width 9 height 9
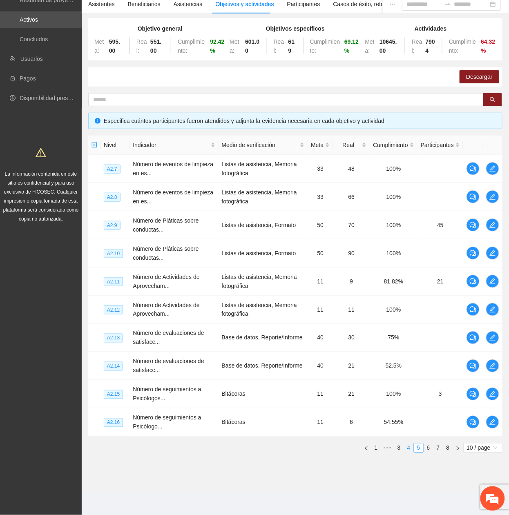
click at [409, 234] on link "4" at bounding box center [408, 448] width 9 height 9
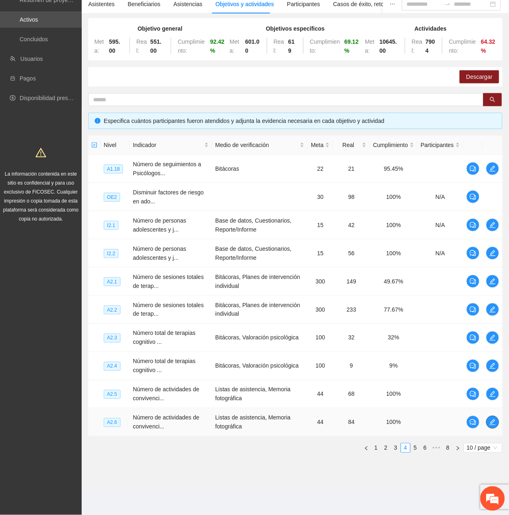
click at [492, 234] on icon "edit" at bounding box center [492, 422] width 7 height 7
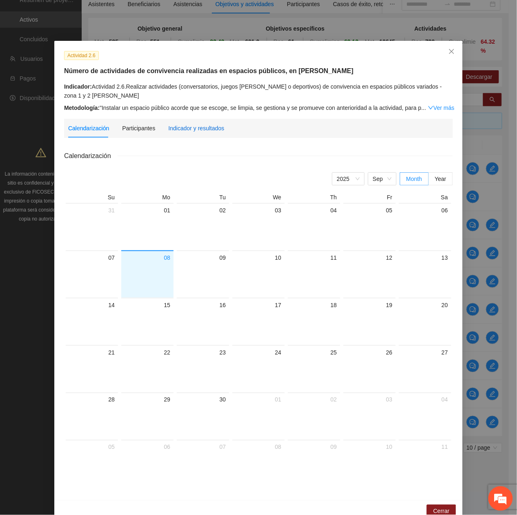
click at [195, 130] on div "Indicador y resultados" at bounding box center [196, 128] width 56 height 9
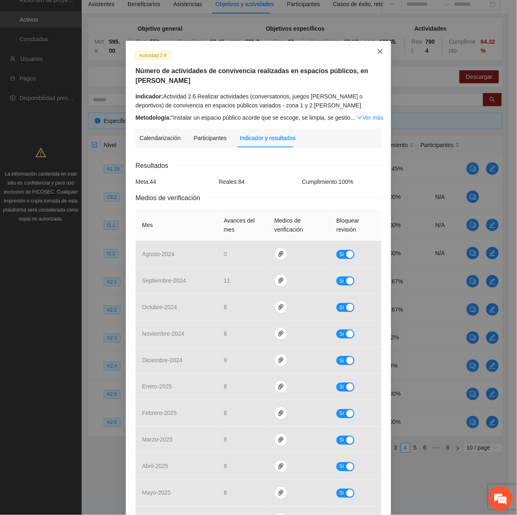
drag, startPoint x: 376, startPoint y: 53, endPoint x: 360, endPoint y: 69, distance: 22.2
click at [377, 55] on icon "close" at bounding box center [380, 51] width 7 height 7
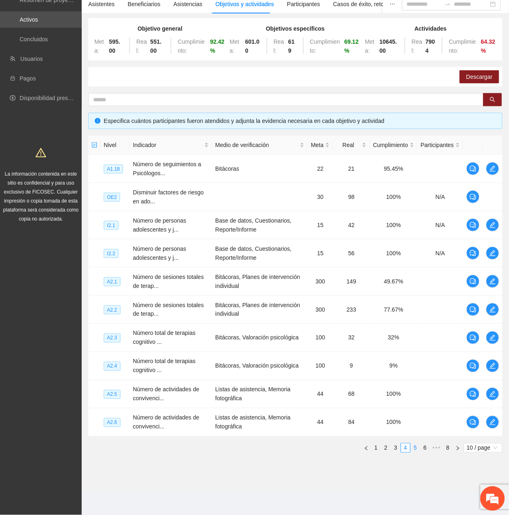
click at [415, 234] on link "5" at bounding box center [415, 448] width 9 height 9
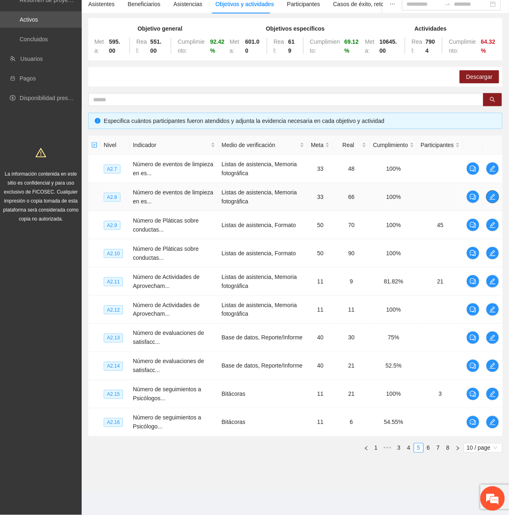
click at [492, 195] on icon "edit" at bounding box center [492, 197] width 7 height 7
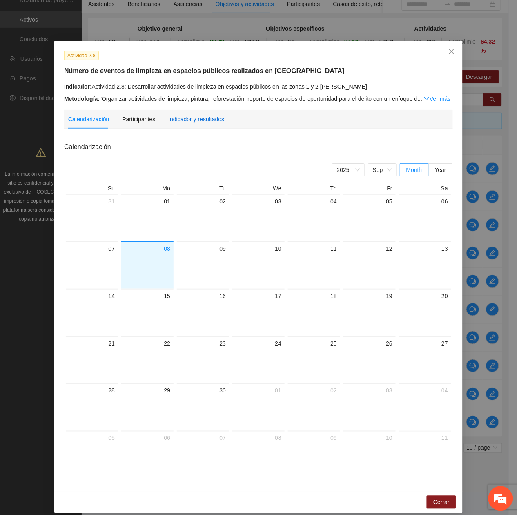
click at [188, 117] on div "Indicador y resultados" at bounding box center [196, 119] width 56 height 9
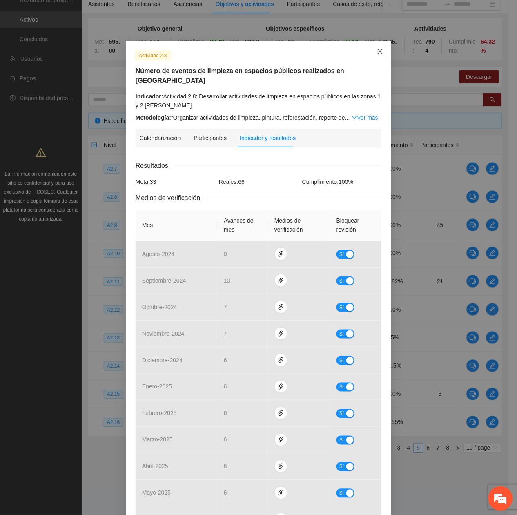
click at [377, 53] on icon "close" at bounding box center [380, 51] width 7 height 7
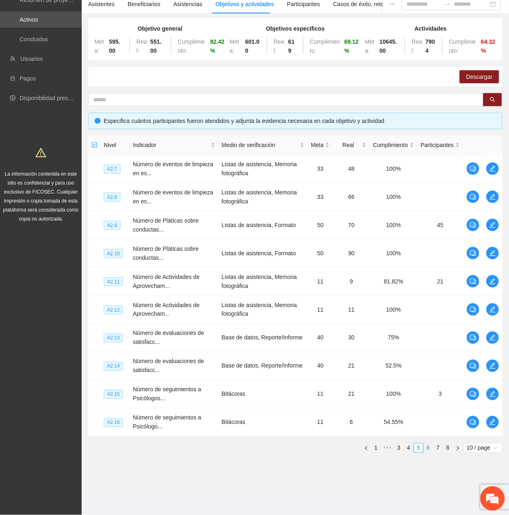
click at [425, 234] on link "6" at bounding box center [428, 448] width 9 height 9
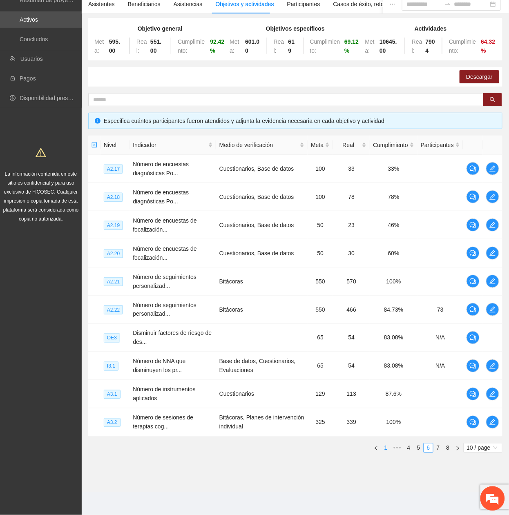
click at [386, 234] on link "1" at bounding box center [385, 448] width 9 height 9
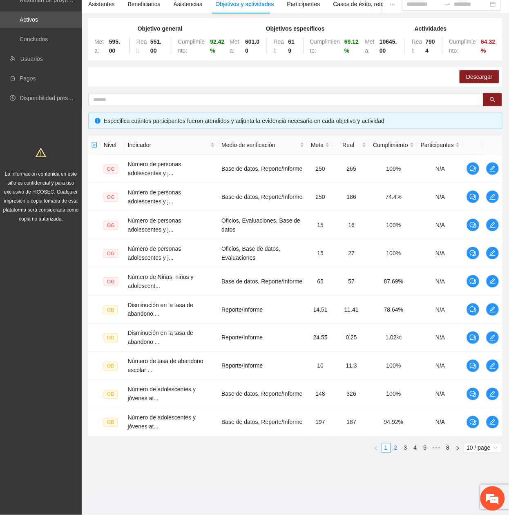
click at [397, 234] on link "2" at bounding box center [395, 448] width 9 height 9
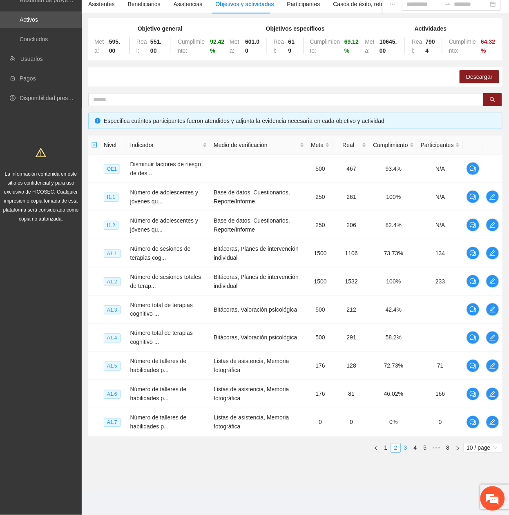
click at [409, 234] on ul "1 2 3 4 5 ••• 8 10 / page" at bounding box center [295, 448] width 414 height 10
click at [407, 234] on link "3" at bounding box center [405, 448] width 9 height 9
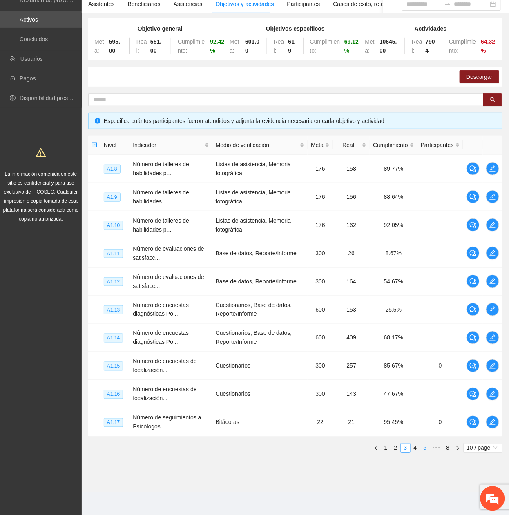
click at [412, 234] on link "4" at bounding box center [415, 448] width 9 height 9
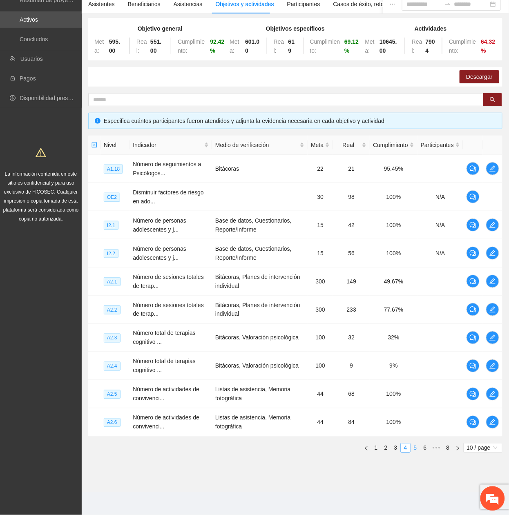
click at [415, 234] on link "5" at bounding box center [415, 448] width 9 height 9
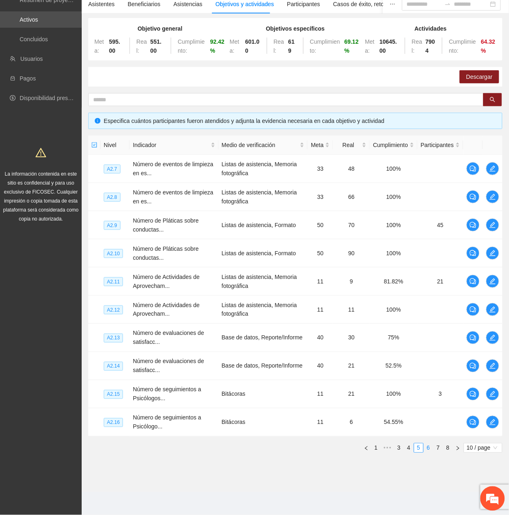
click at [427, 234] on link "6" at bounding box center [428, 448] width 9 height 9
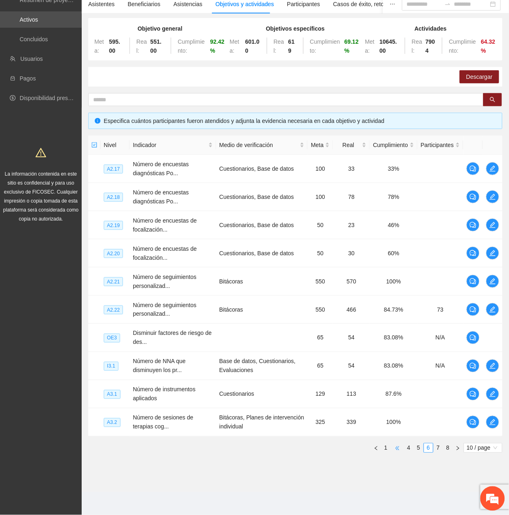
click at [392, 234] on span "•••" at bounding box center [397, 448] width 13 height 10
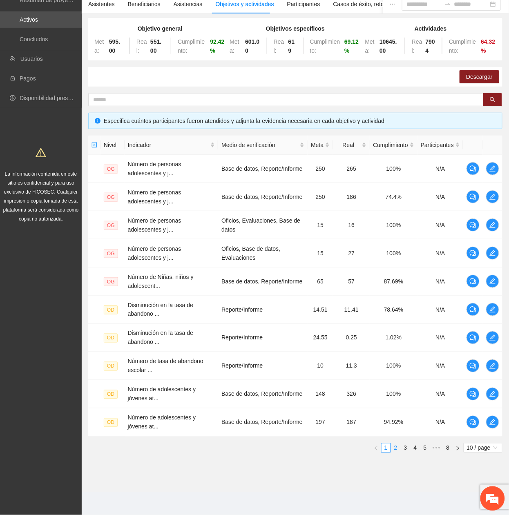
click at [398, 234] on link "2" at bounding box center [395, 448] width 9 height 9
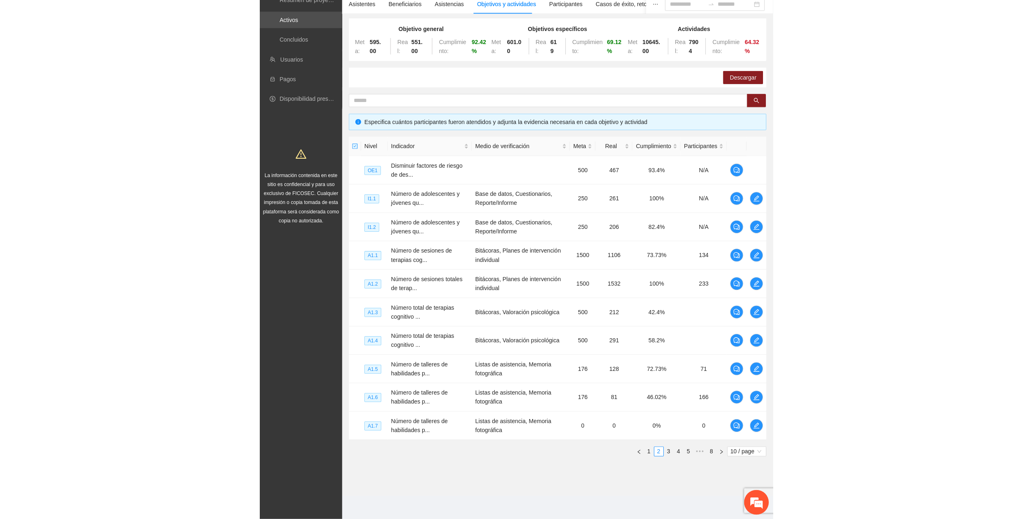
scroll to position [16, 0]
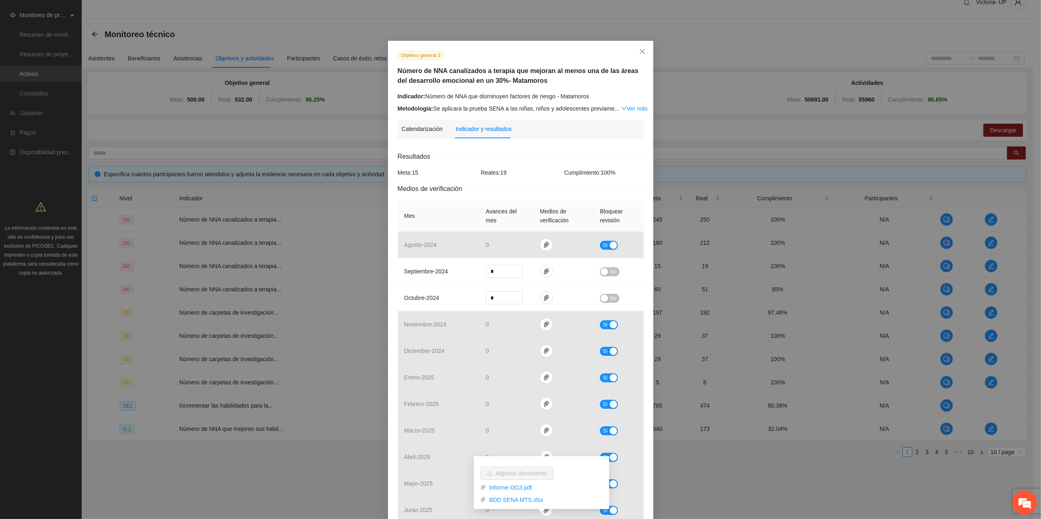
scroll to position [17, 0]
